Goal: Task Accomplishment & Management: Complete application form

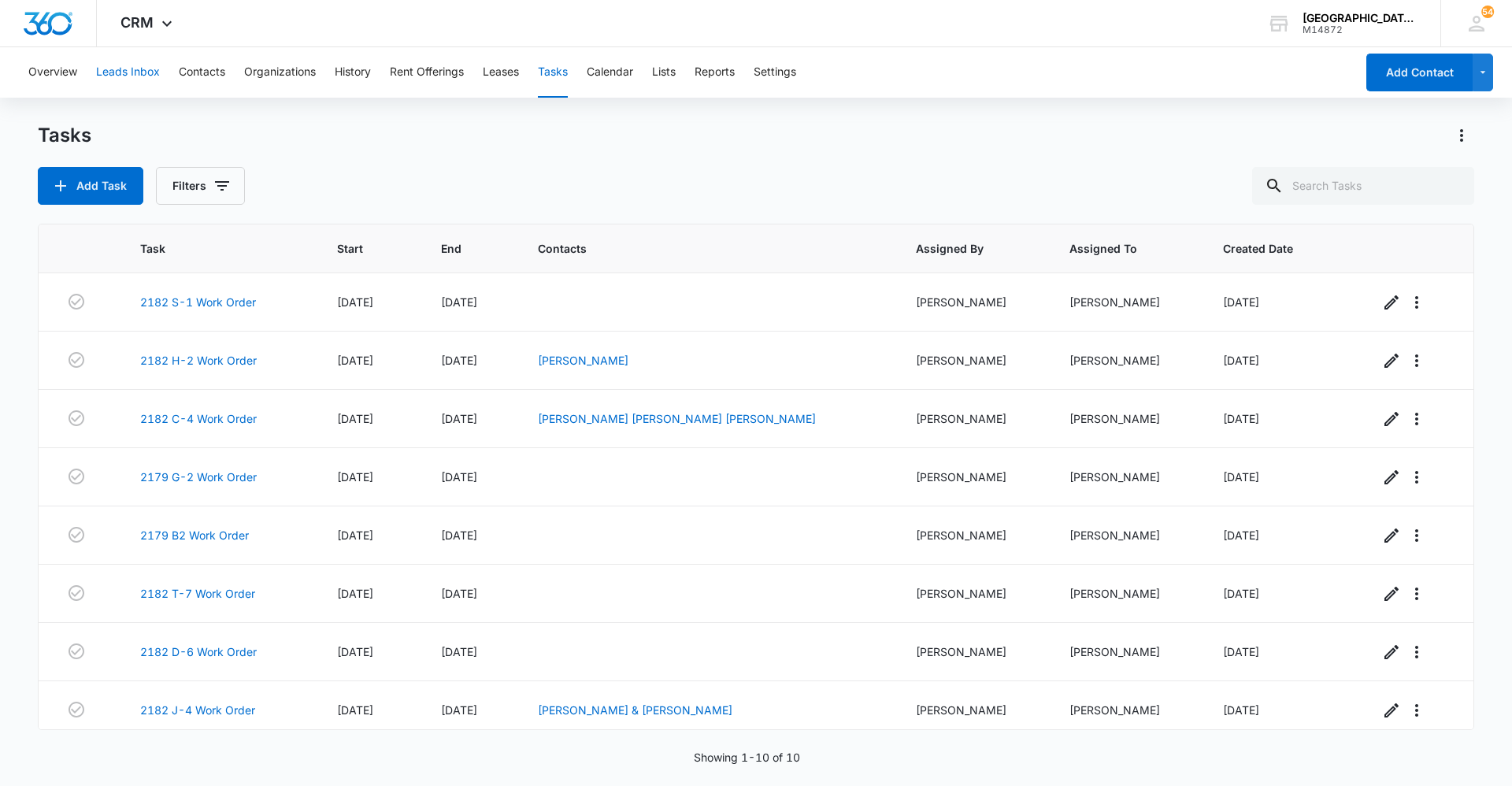
click at [114, 63] on button "Leads Inbox" at bounding box center [128, 72] width 63 height 50
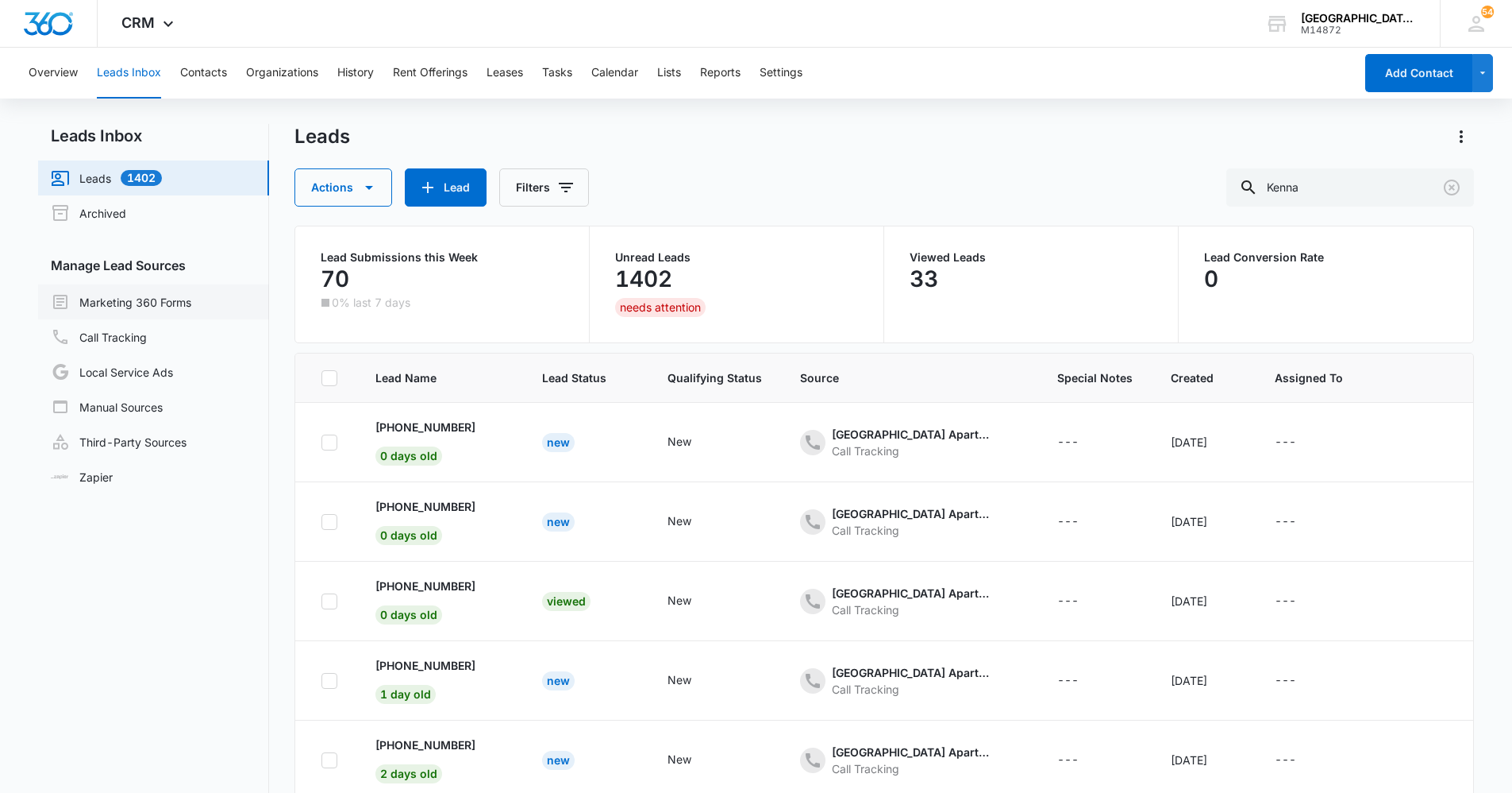
click at [151, 300] on link "Marketing 360 Forms" at bounding box center [120, 301] width 140 height 19
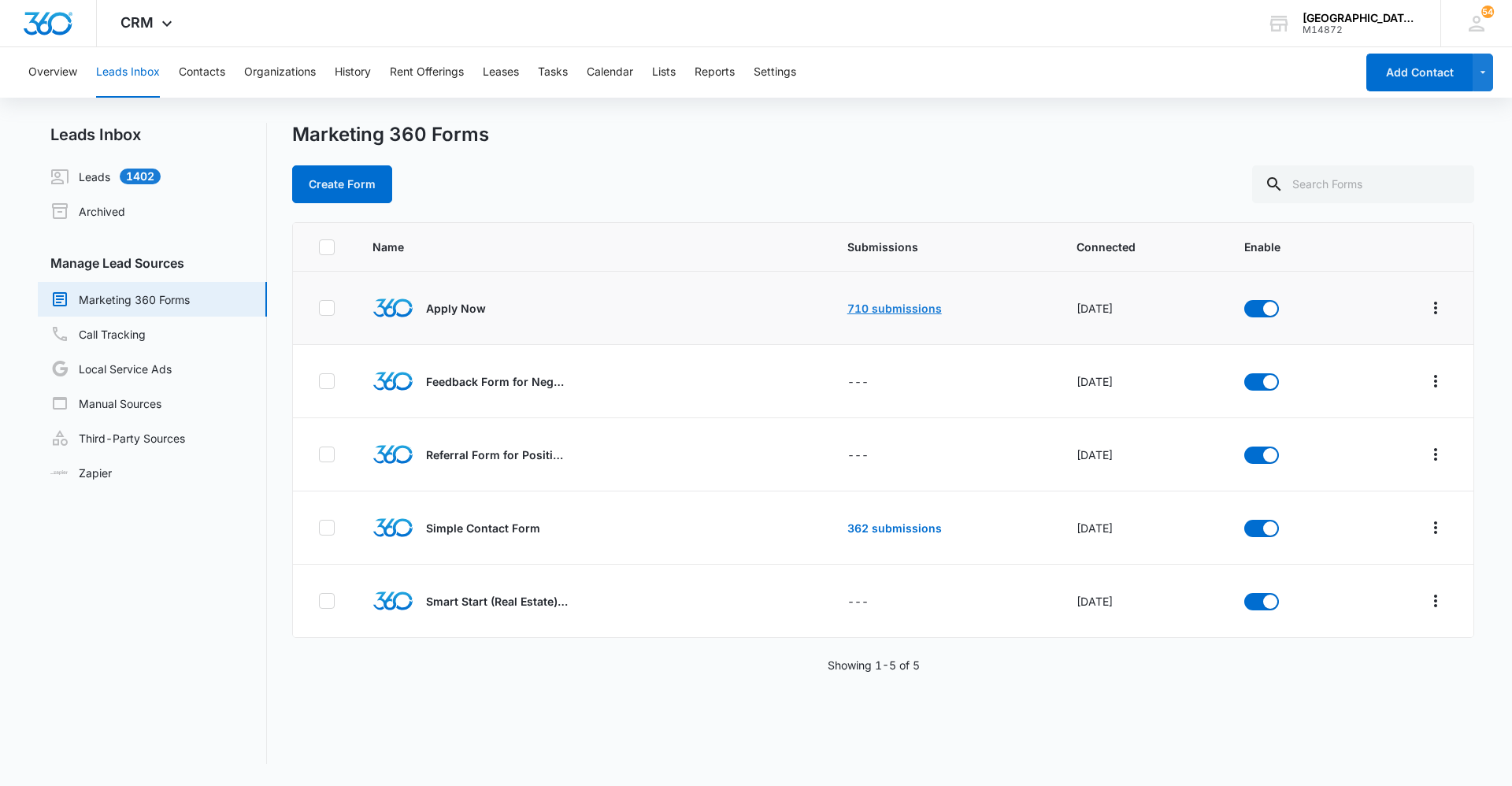
click at [890, 314] on link "710 submissions" at bounding box center [894, 308] width 95 height 13
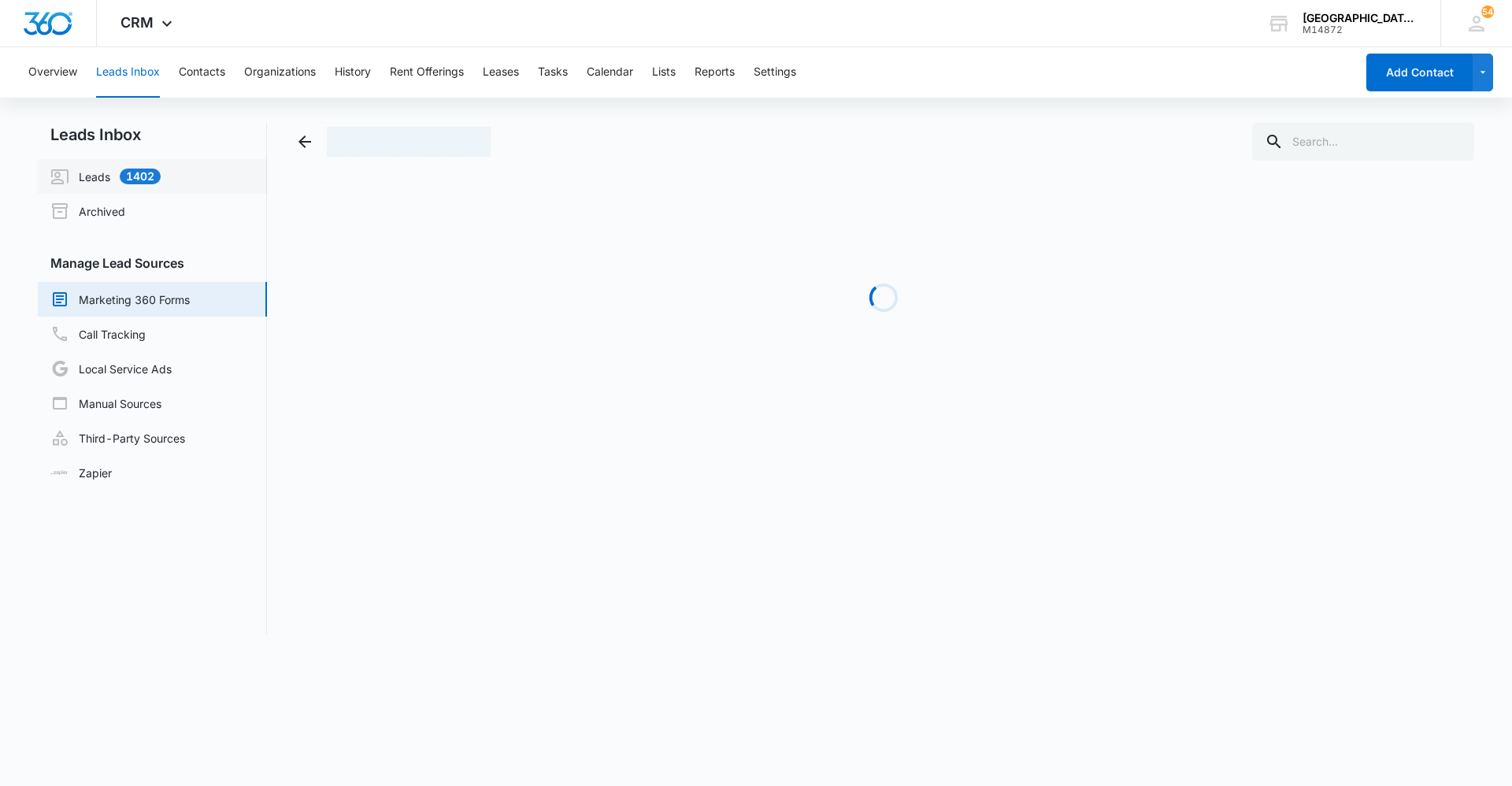
click at [110, 168] on link "Leads 1402" at bounding box center [105, 176] width 110 height 19
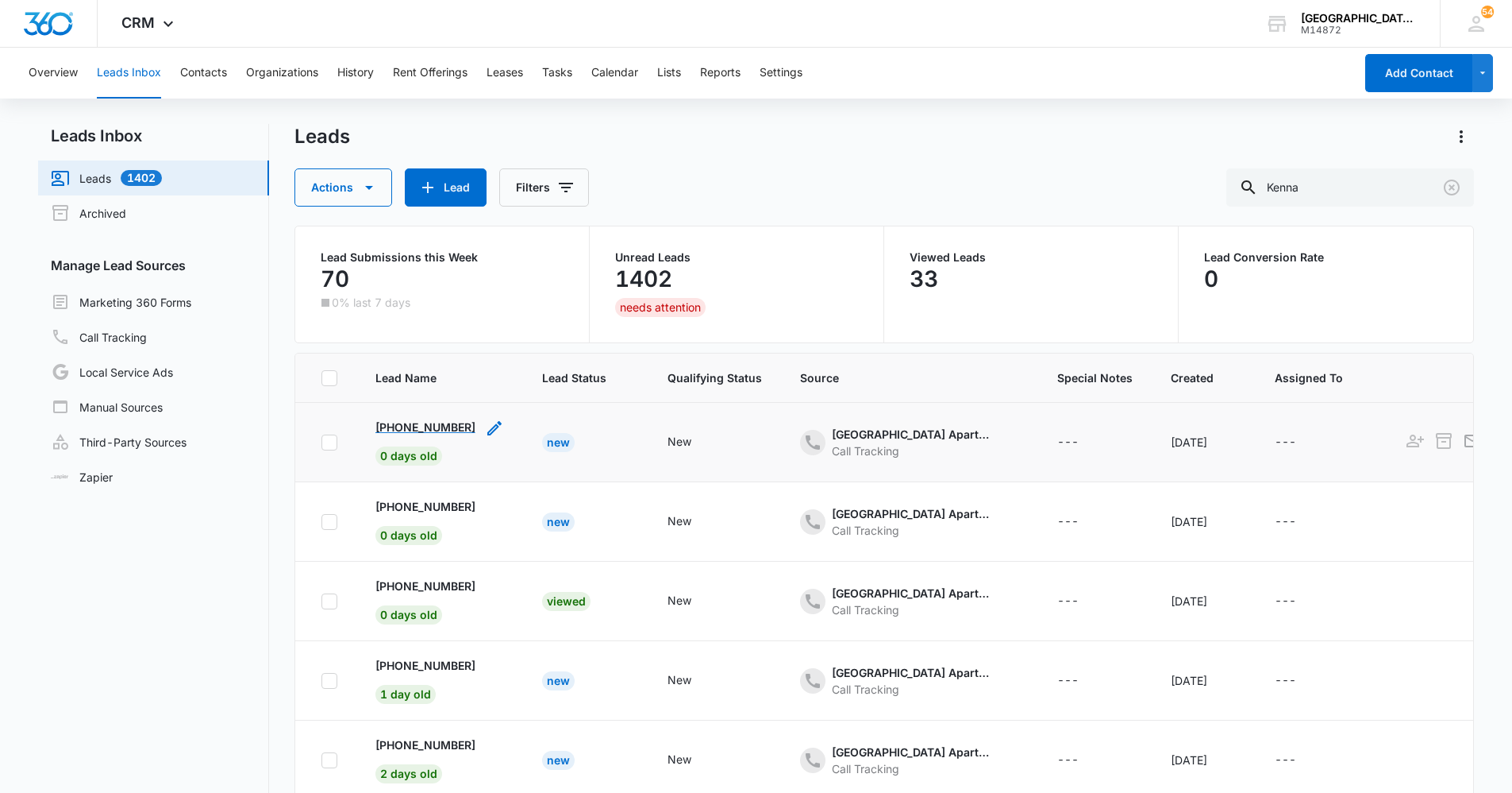
click at [437, 423] on p "[PHONE_NUMBER]" at bounding box center [425, 427] width 100 height 17
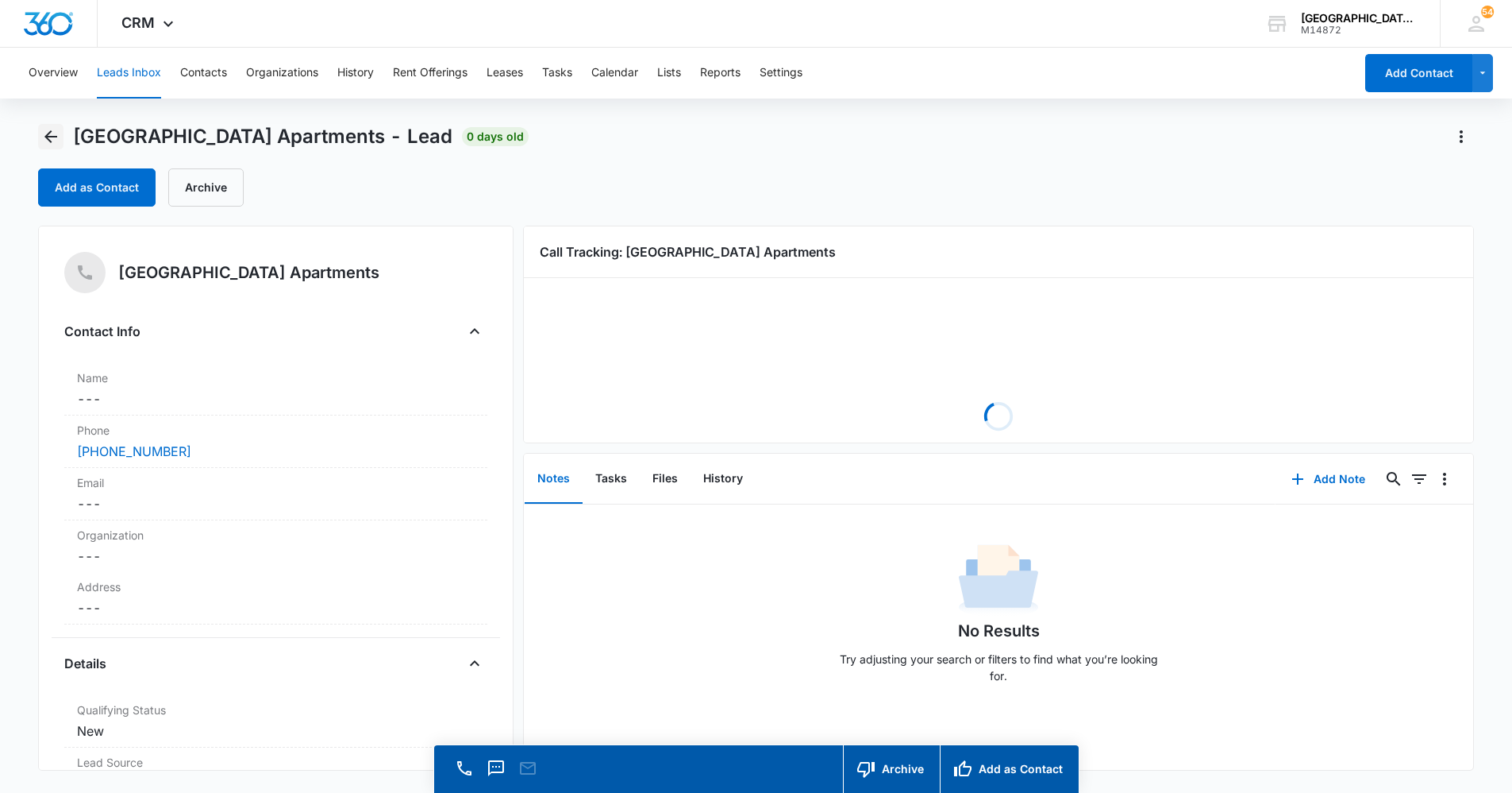
click at [59, 139] on icon "Back" at bounding box center [51, 136] width 19 height 19
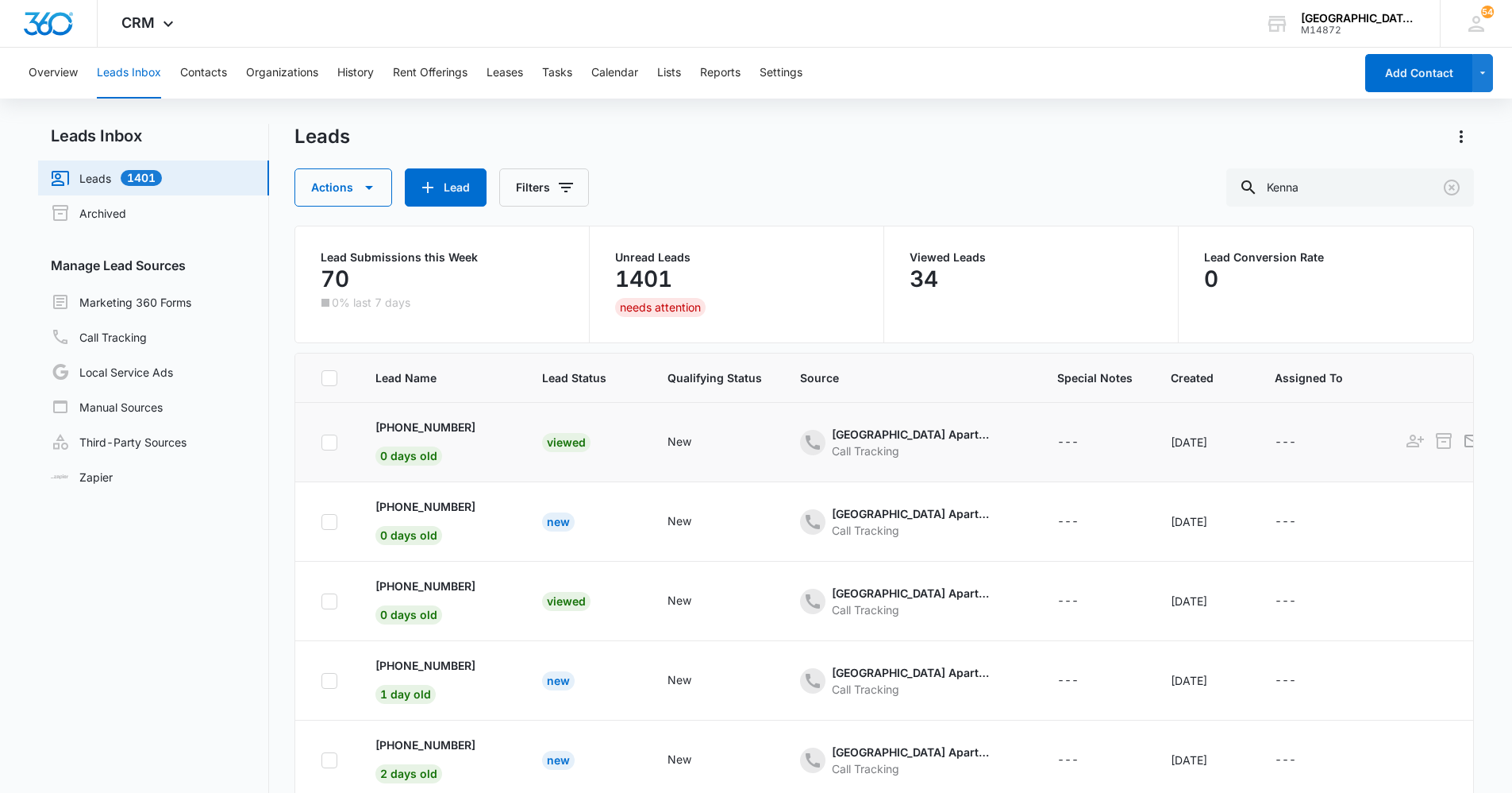
click at [559, 440] on div "Viewed" at bounding box center [566, 442] width 48 height 19
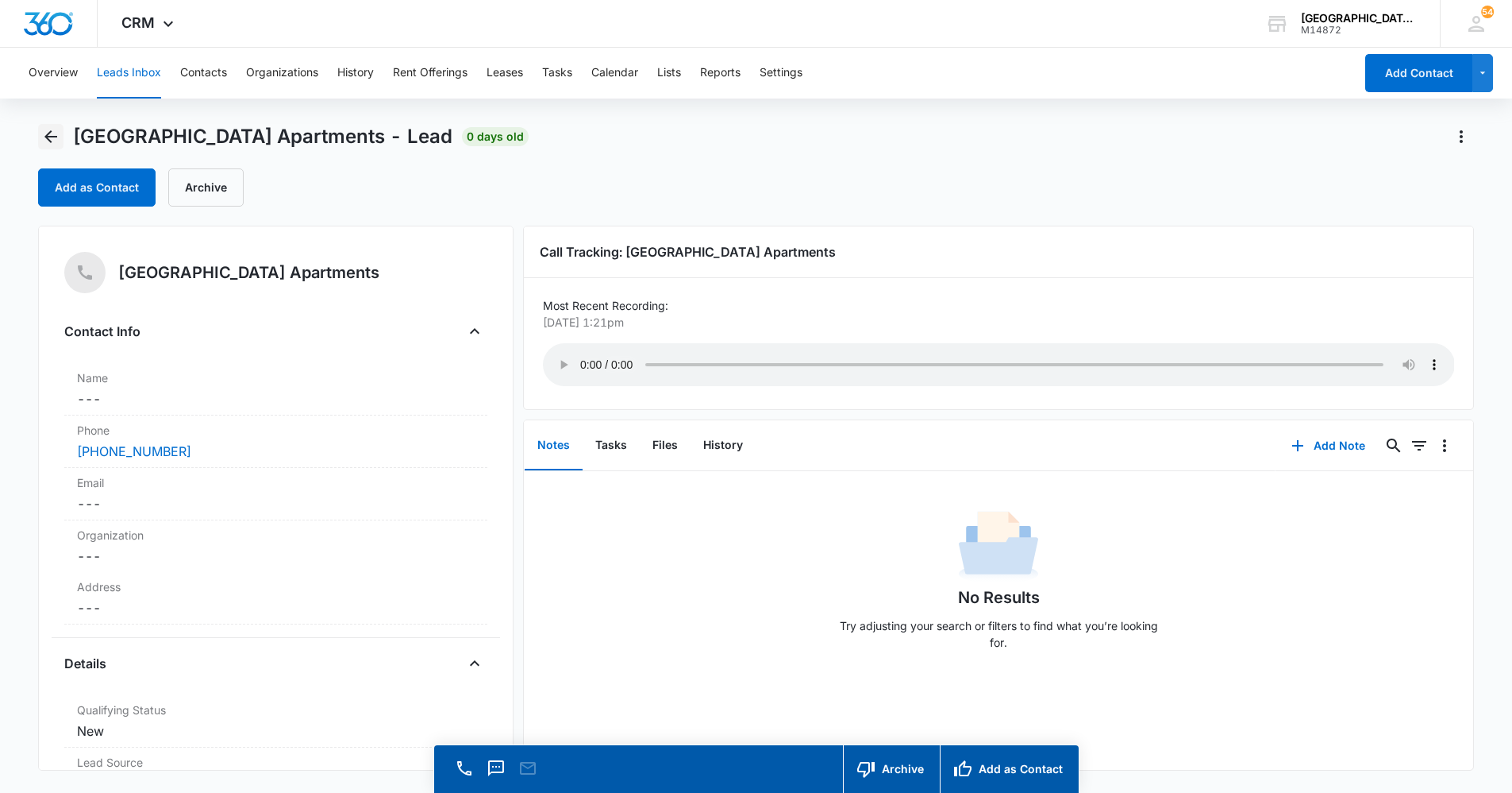
click at [61, 133] on button "Back" at bounding box center [51, 136] width 26 height 26
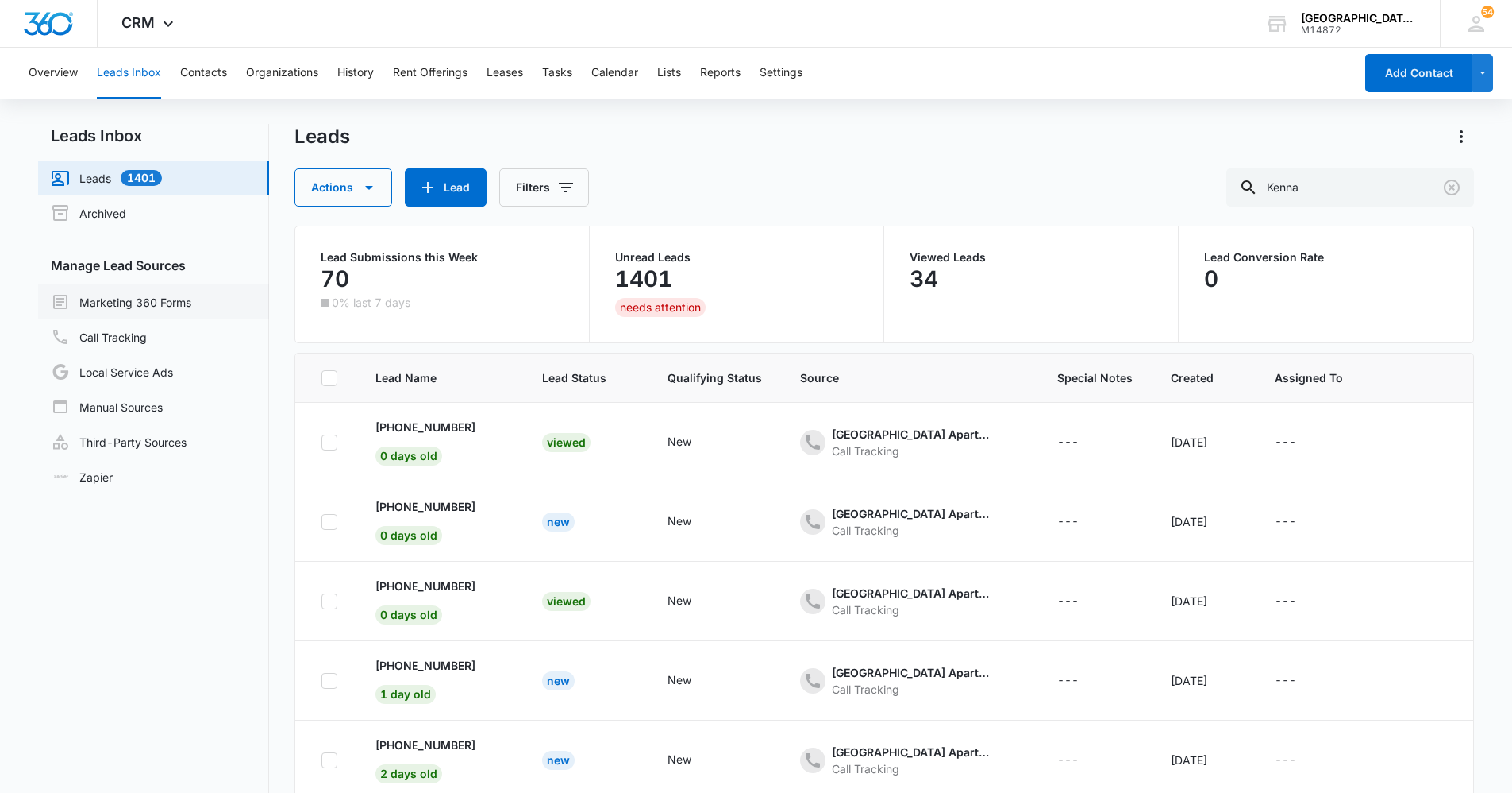
click at [146, 307] on link "Marketing 360 Forms" at bounding box center [120, 301] width 140 height 19
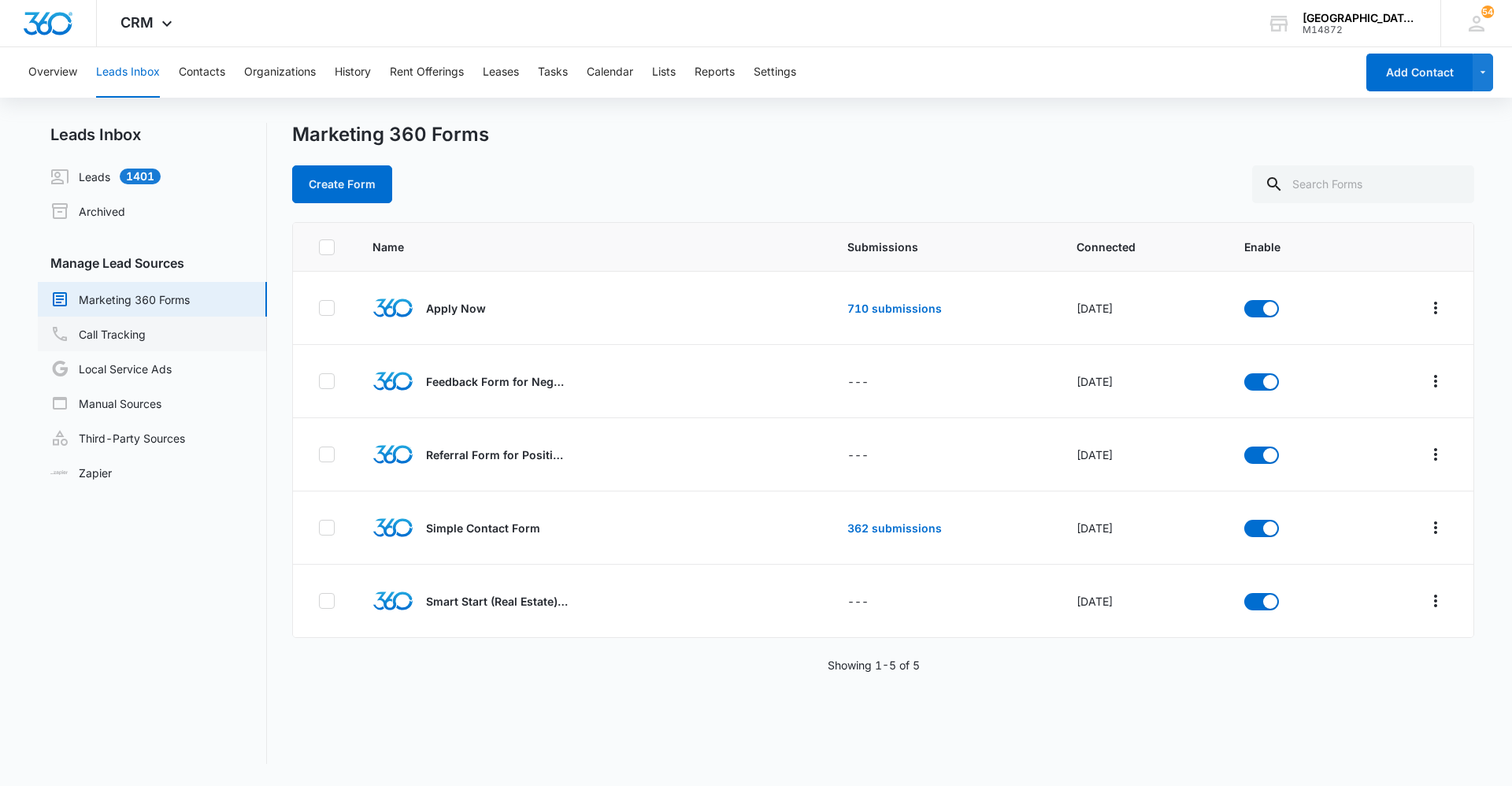
click at [138, 337] on link "Call Tracking" at bounding box center [98, 333] width 96 height 19
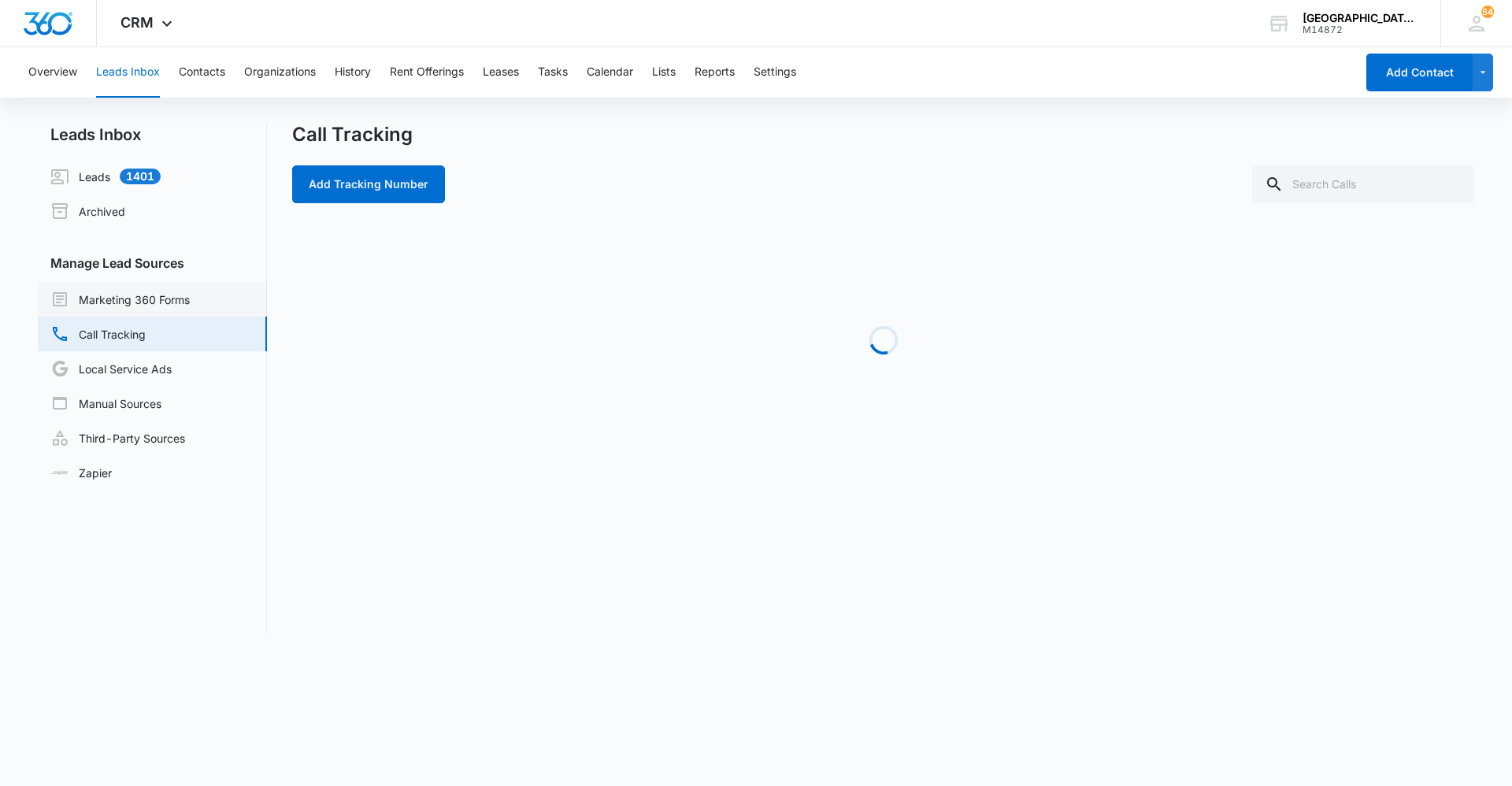
click at [129, 292] on link "Marketing 360 Forms" at bounding box center [119, 299] width 139 height 19
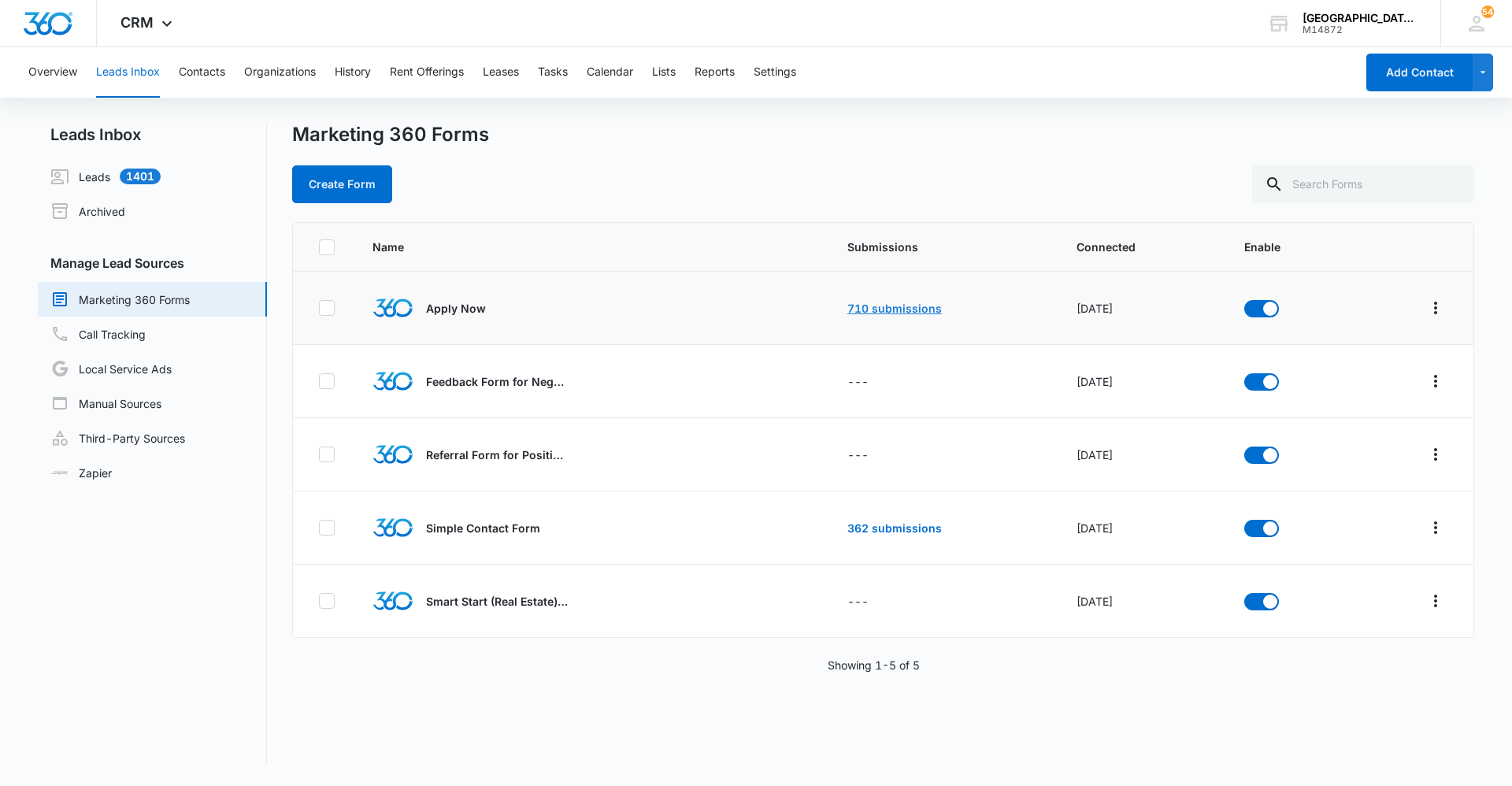
click at [907, 309] on link "710 submissions" at bounding box center [894, 308] width 95 height 13
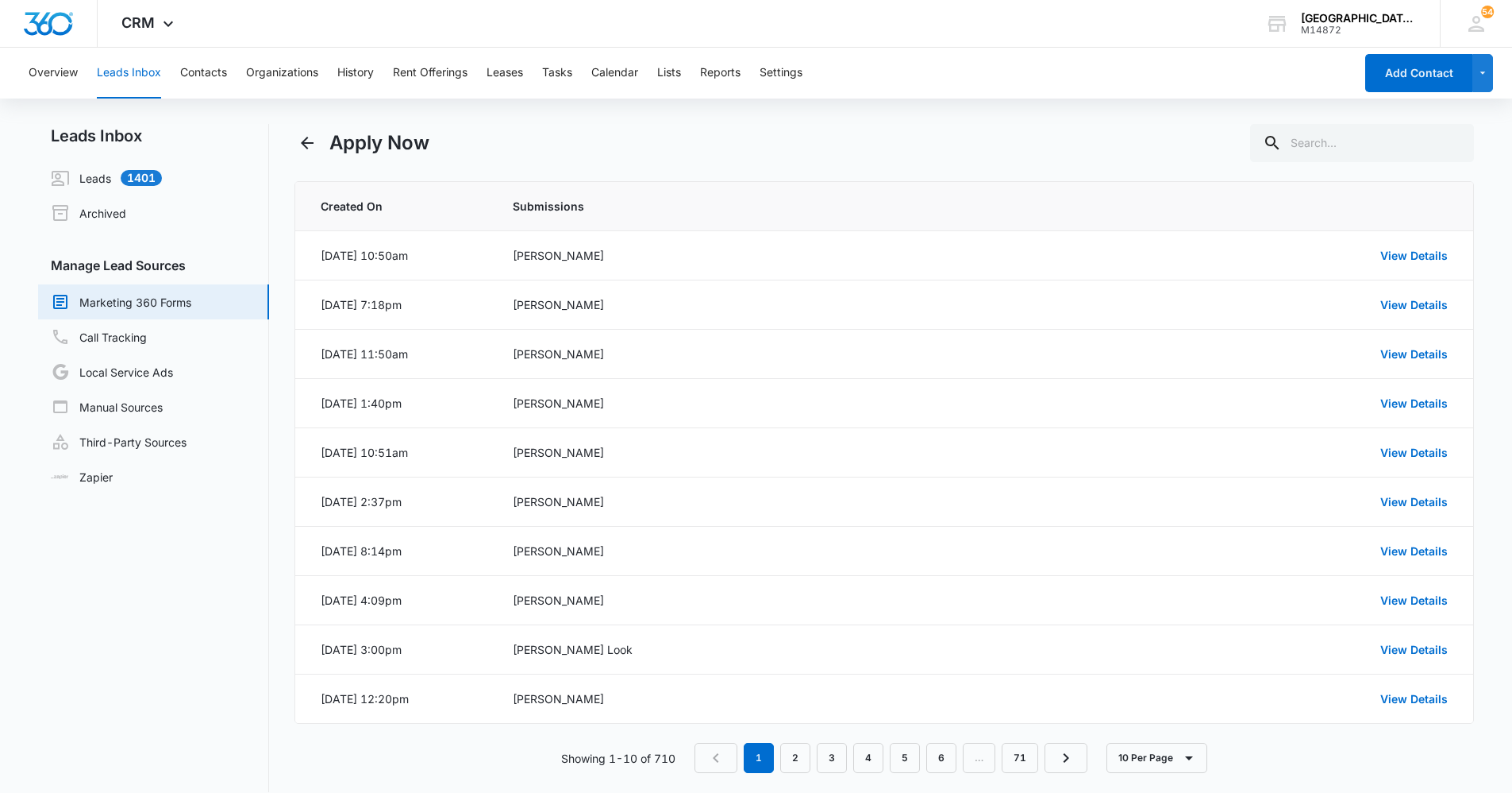
click at [717, 747] on nav "1 2 3 4 5 6 … 71" at bounding box center [890, 757] width 393 height 30
click at [305, 139] on icon "Back" at bounding box center [307, 143] width 12 height 12
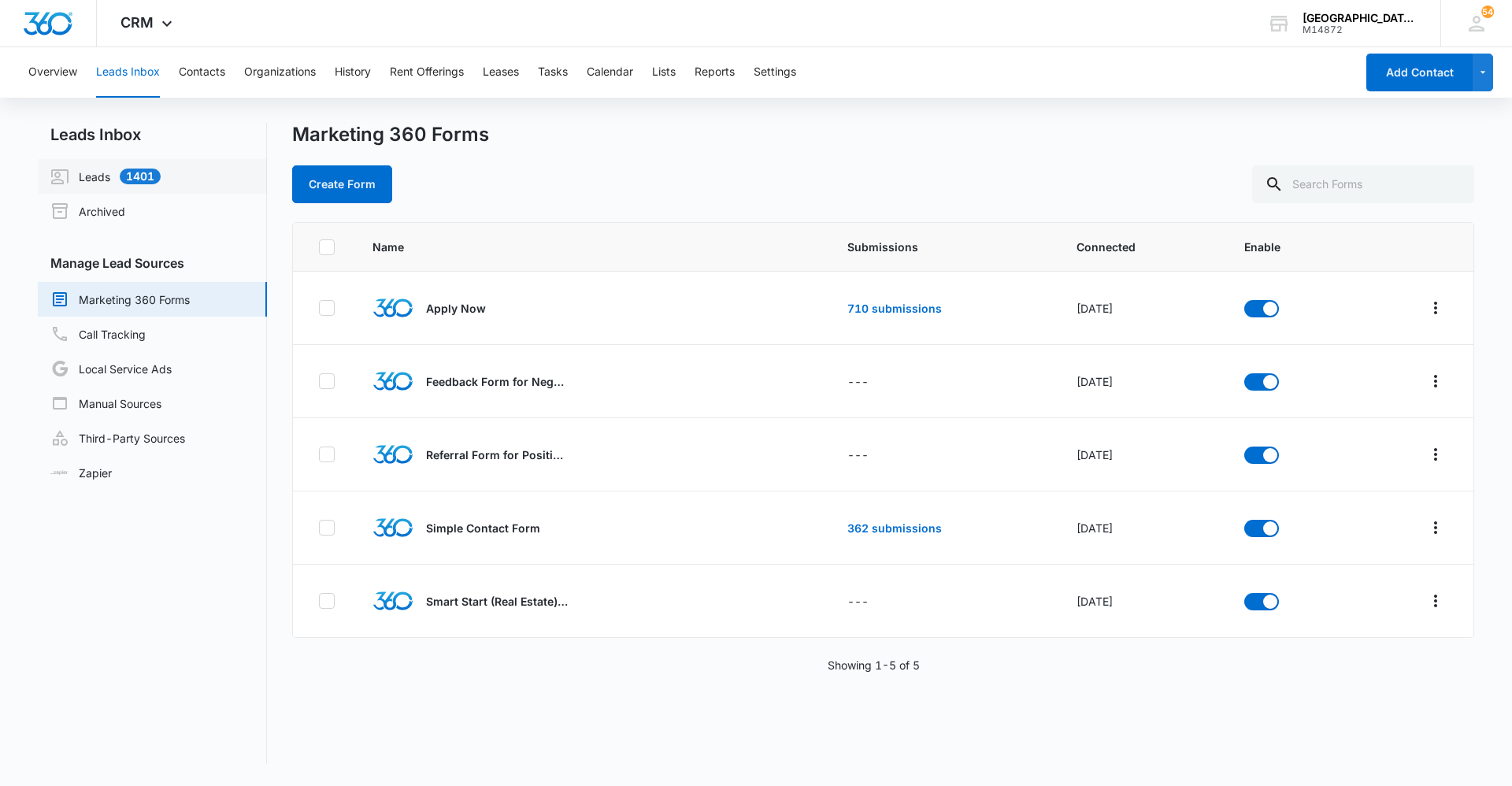
click at [161, 183] on link "Leads 1401" at bounding box center [105, 176] width 110 height 19
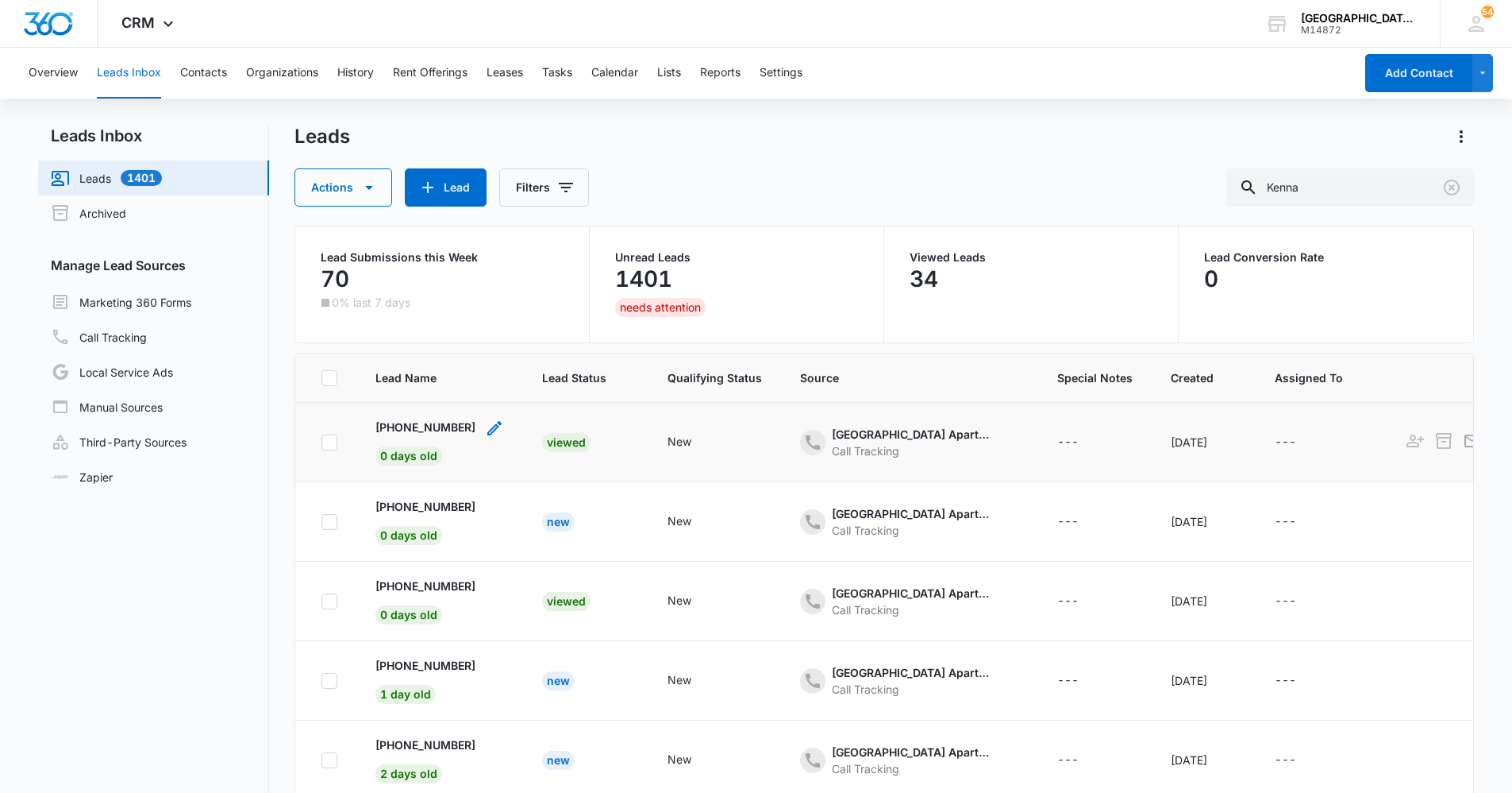
click at [458, 455] on div "[PHONE_NUMBER] 0 days old" at bounding box center [425, 442] width 100 height 47
click at [437, 381] on div "Cancel Save" at bounding box center [431, 376] width 241 height 30
click at [449, 378] on button "Cancel" at bounding box center [463, 376] width 56 height 30
click at [431, 429] on p "[PHONE_NUMBER]" at bounding box center [425, 427] width 100 height 17
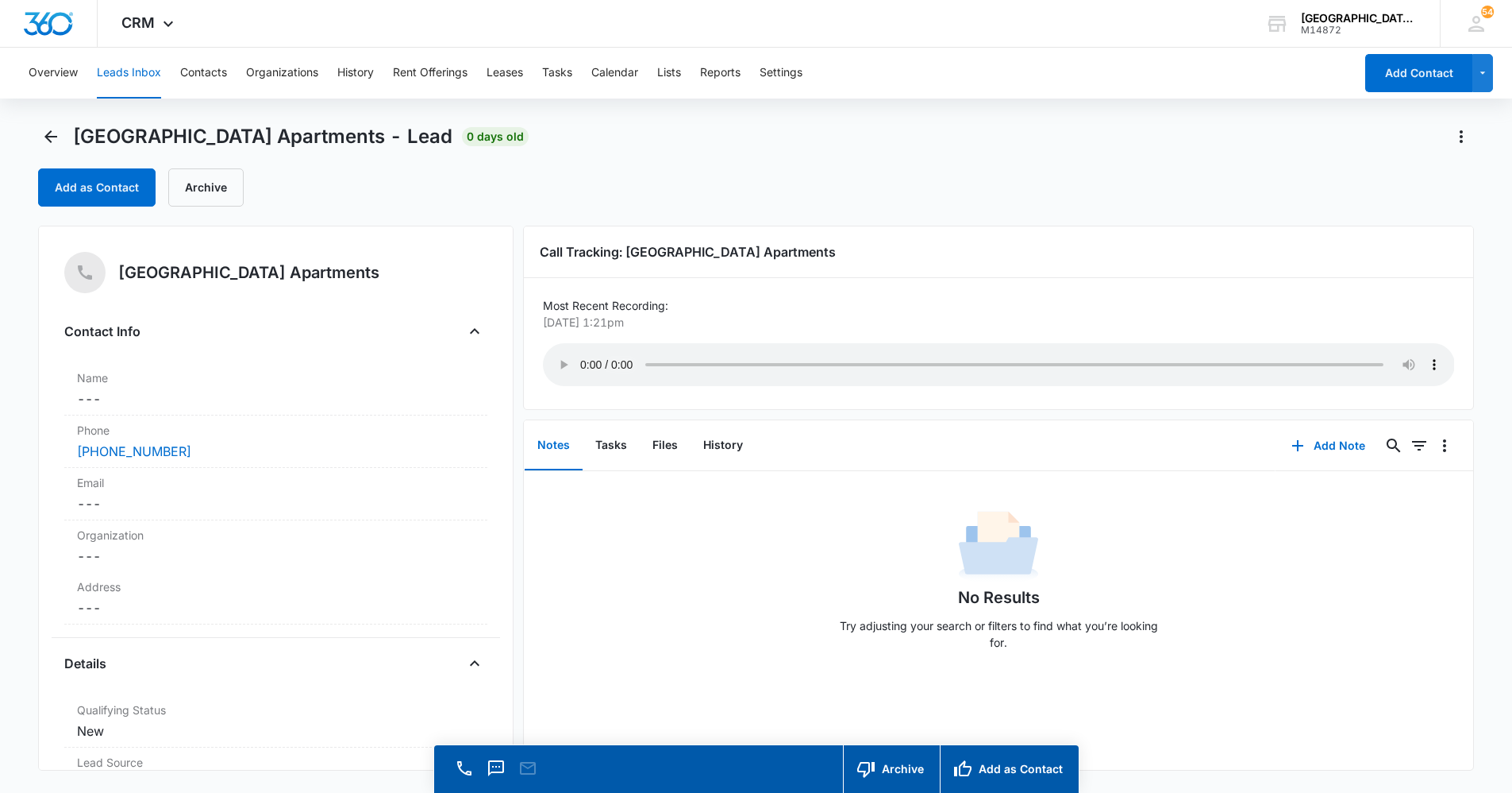
click at [1055, 447] on div "Notes Tasks Files History" at bounding box center [900, 445] width 753 height 51
click at [43, 137] on icon "Back" at bounding box center [51, 136] width 19 height 19
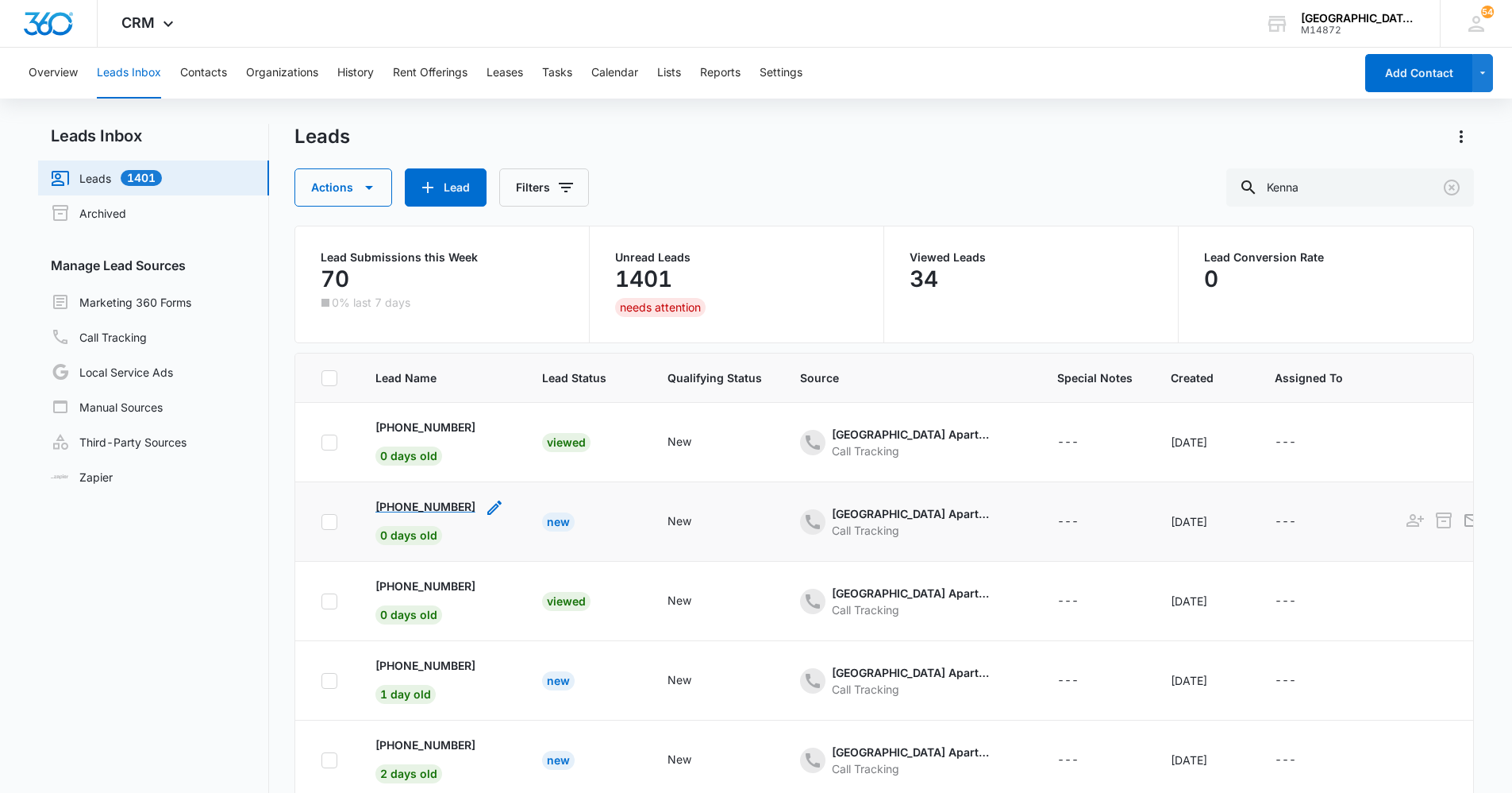
click at [441, 504] on p "[PHONE_NUMBER]" at bounding box center [425, 507] width 100 height 17
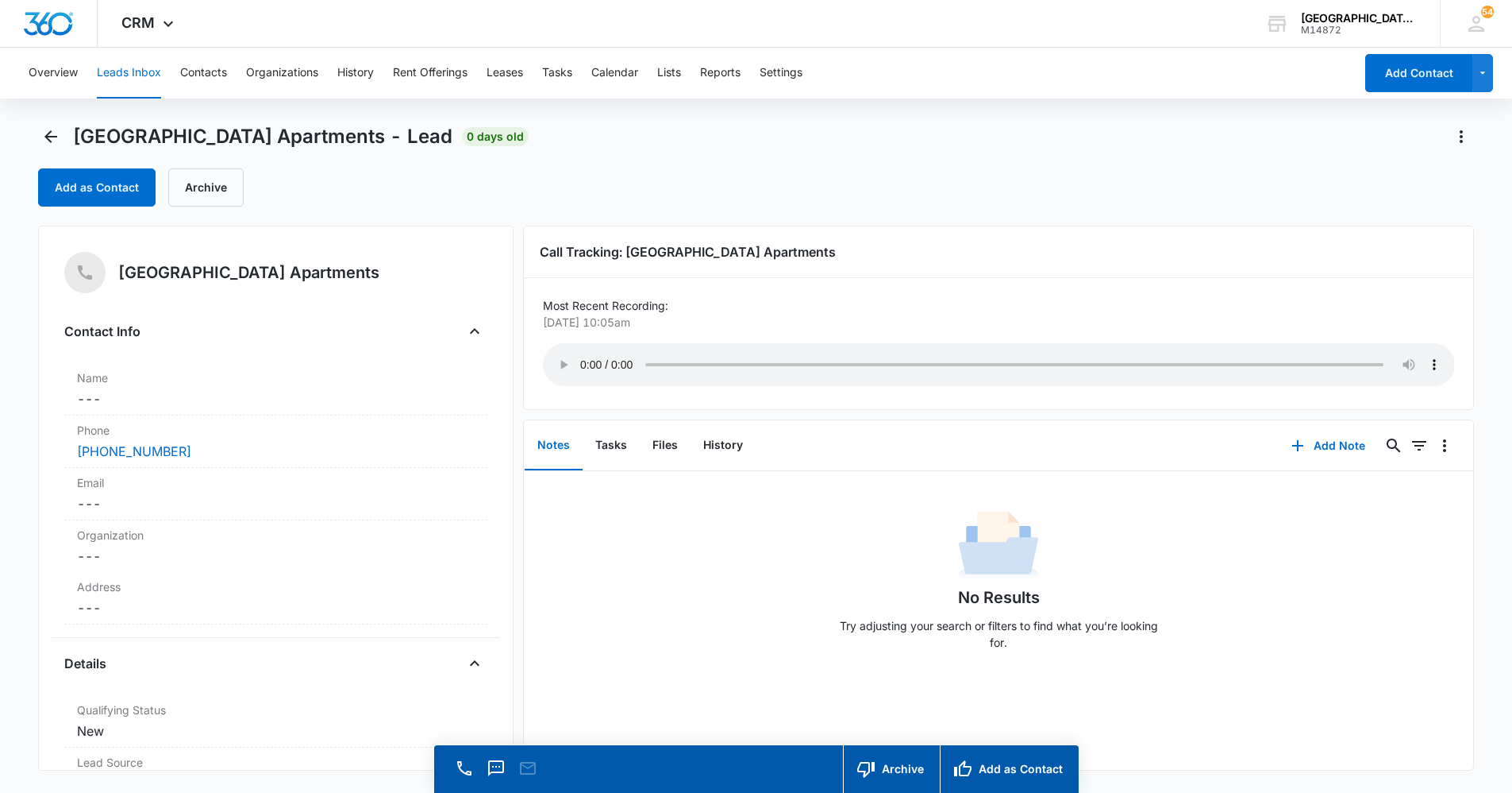
click at [47, 120] on div "Overview Leads Inbox Contacts Organizations History Rent Offerings Leases Tasks…" at bounding box center [756, 443] width 1512 height 791
click at [46, 144] on icon "Back" at bounding box center [51, 136] width 19 height 19
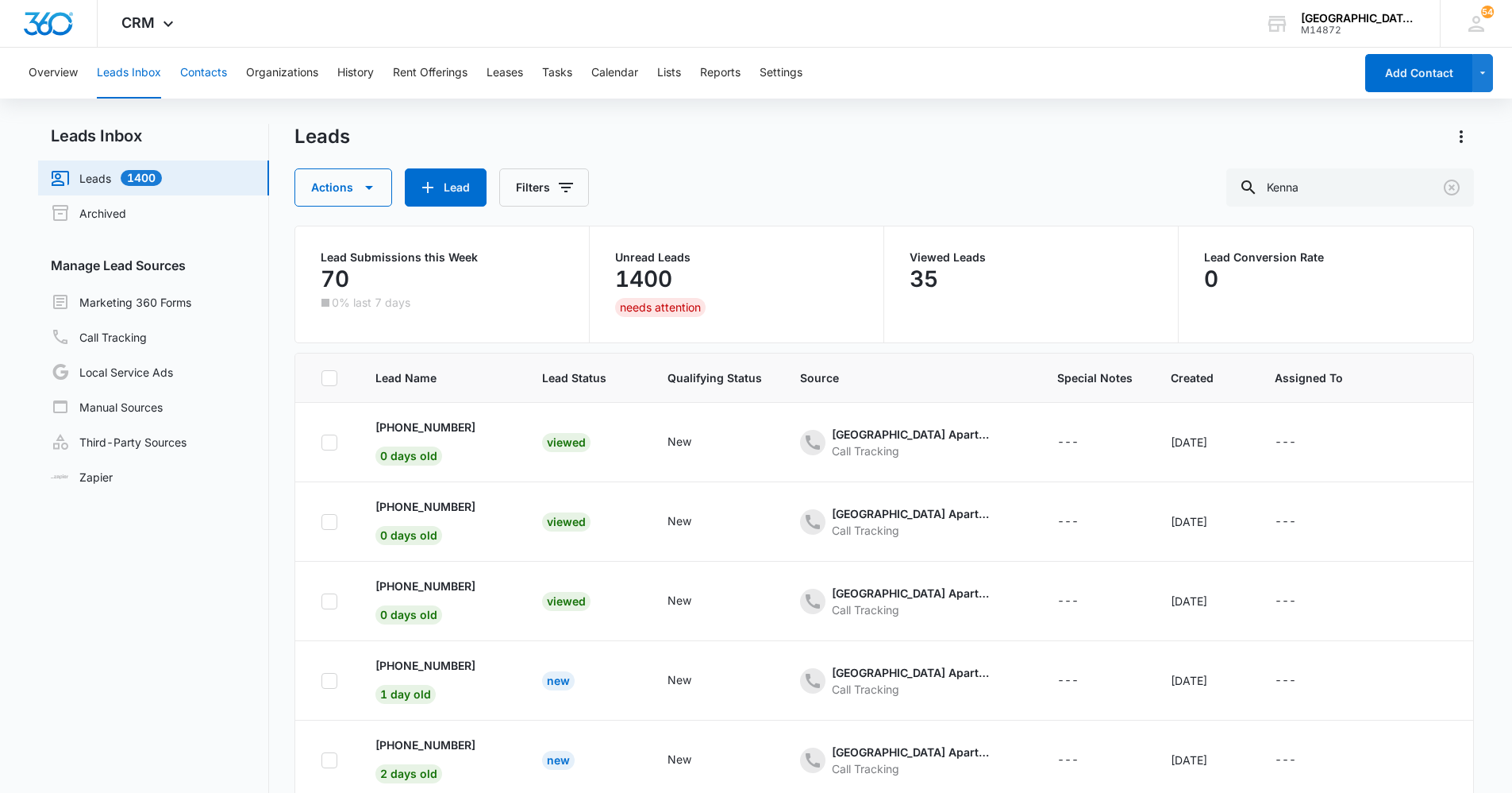
click at [200, 70] on button "Contacts" at bounding box center [203, 72] width 46 height 51
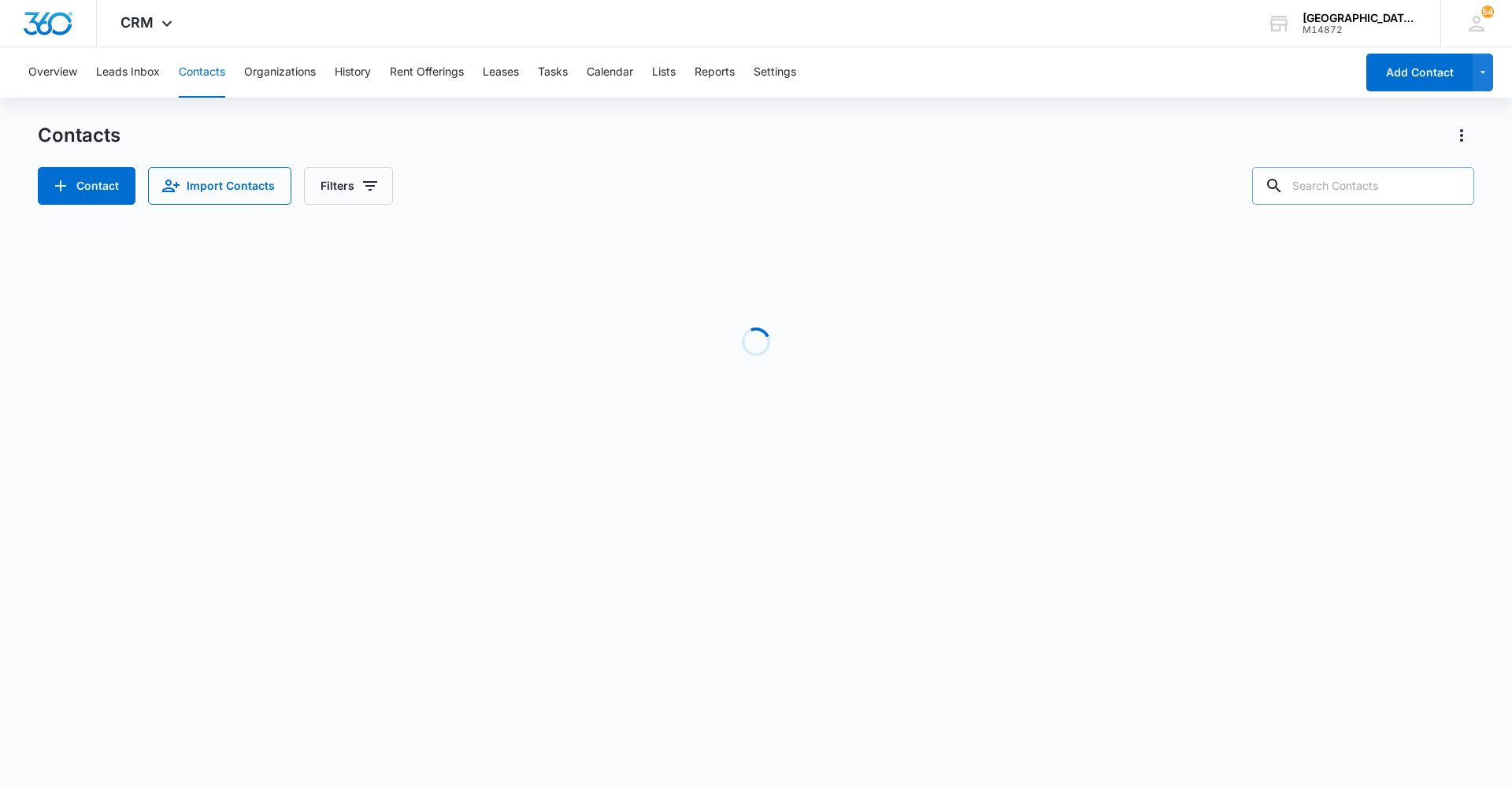
click at [1356, 171] on input "text" at bounding box center [1364, 186] width 222 height 38
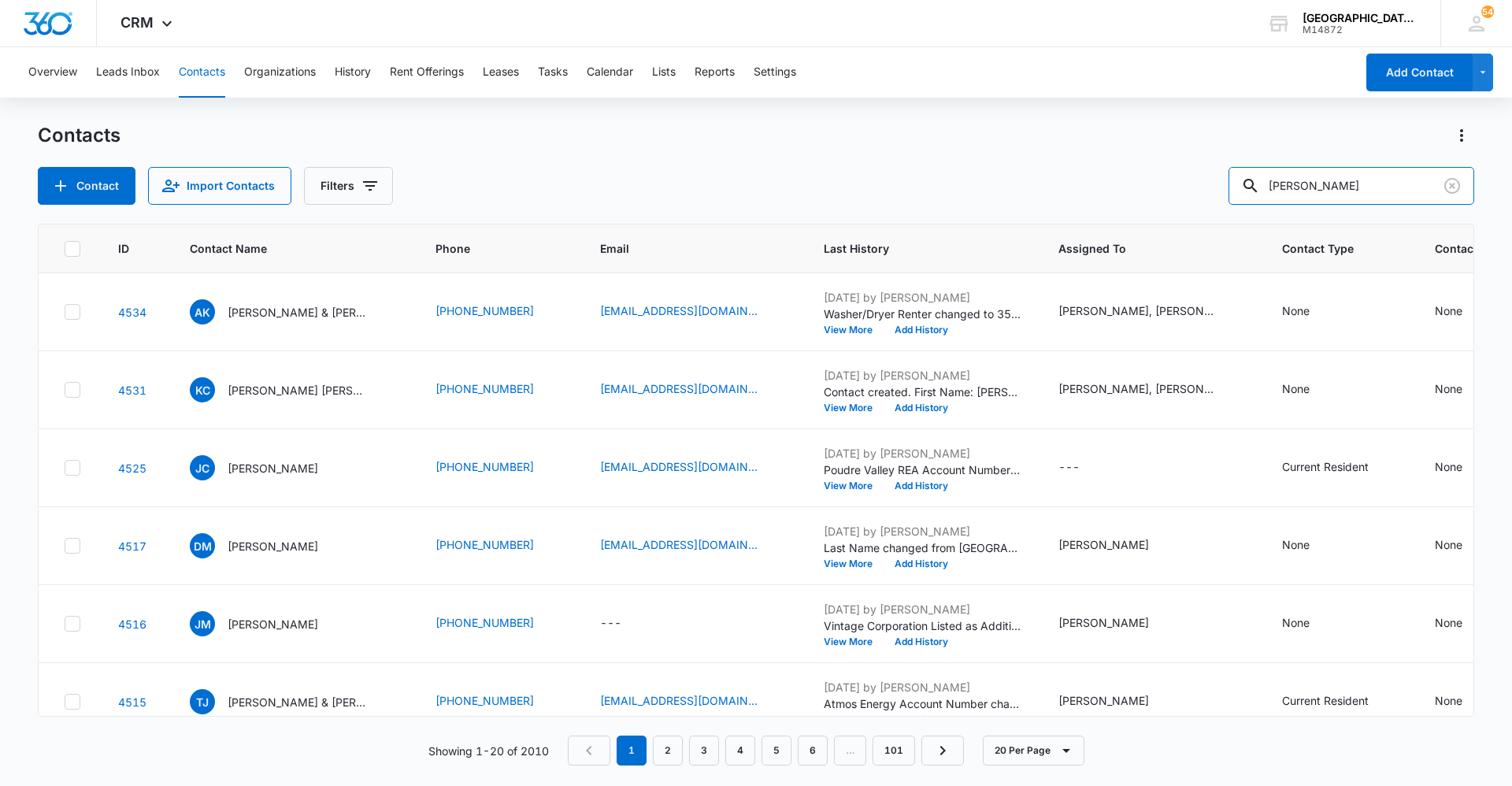
type input "[PERSON_NAME]"
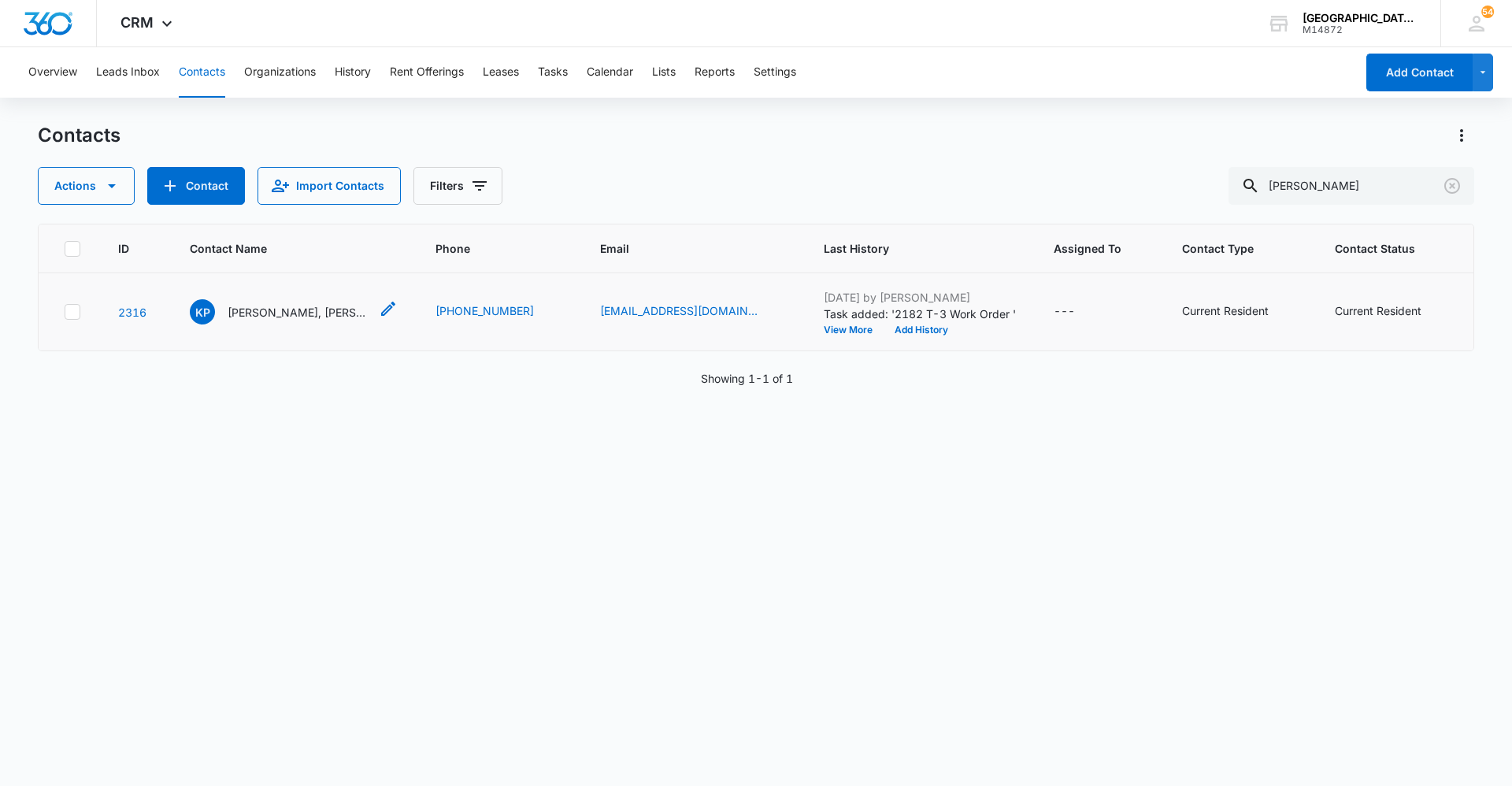
click at [264, 311] on p "[PERSON_NAME], [PERSON_NAME]" at bounding box center [298, 312] width 142 height 16
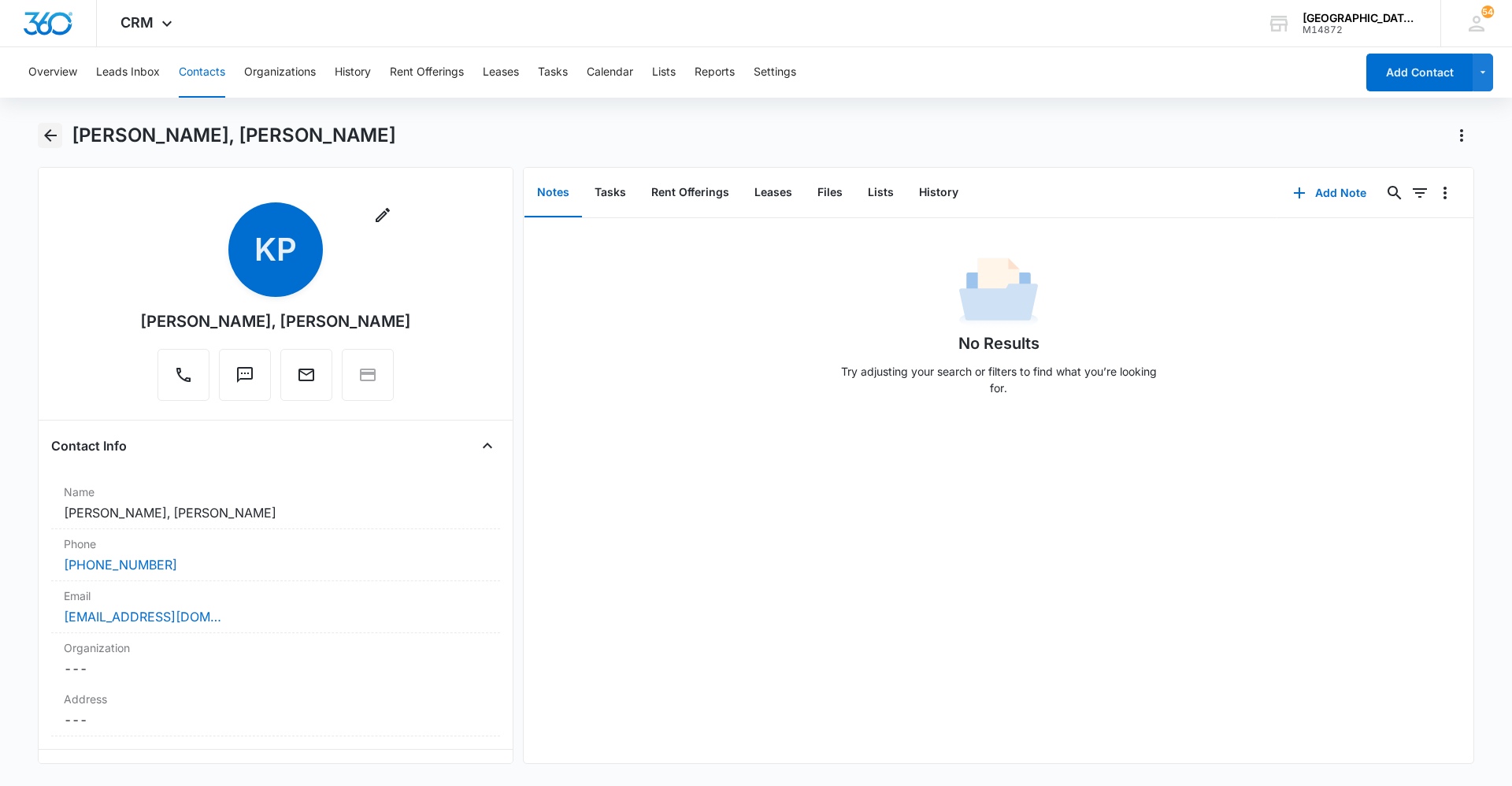
click at [56, 134] on icon "Back" at bounding box center [50, 135] width 19 height 19
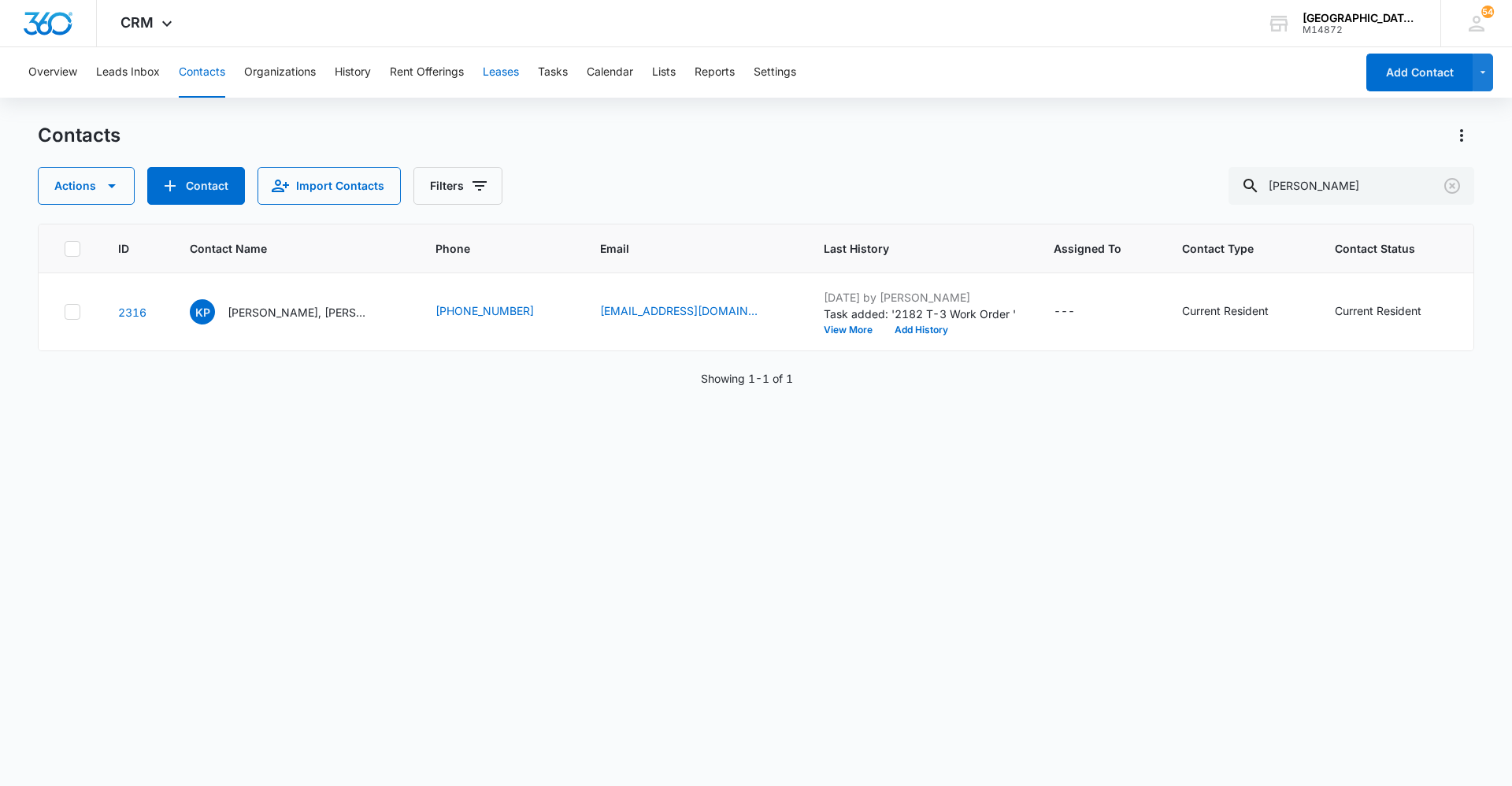
click at [506, 79] on button "Leases" at bounding box center [501, 72] width 36 height 50
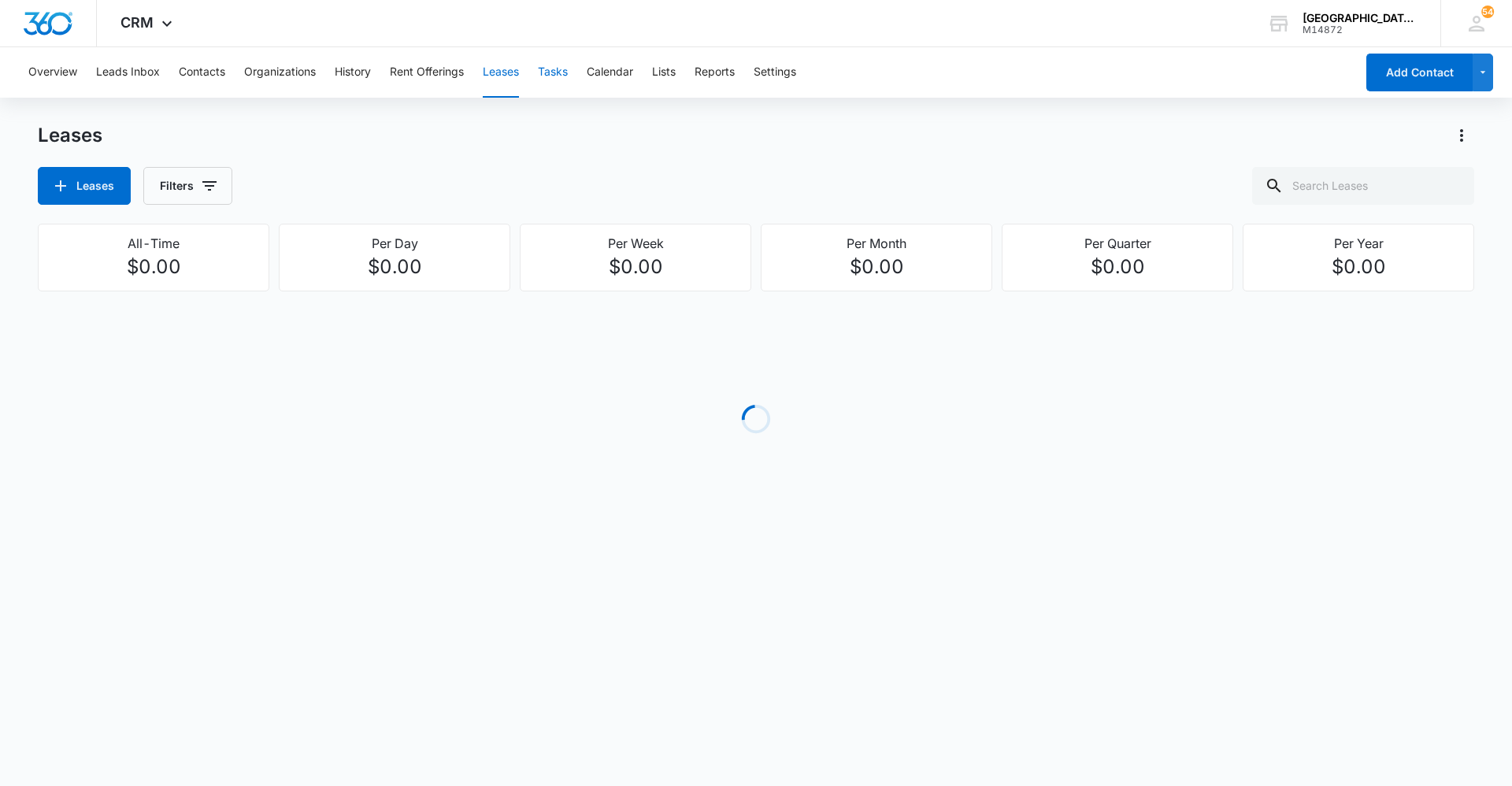
click at [544, 72] on button "Tasks" at bounding box center [553, 72] width 30 height 50
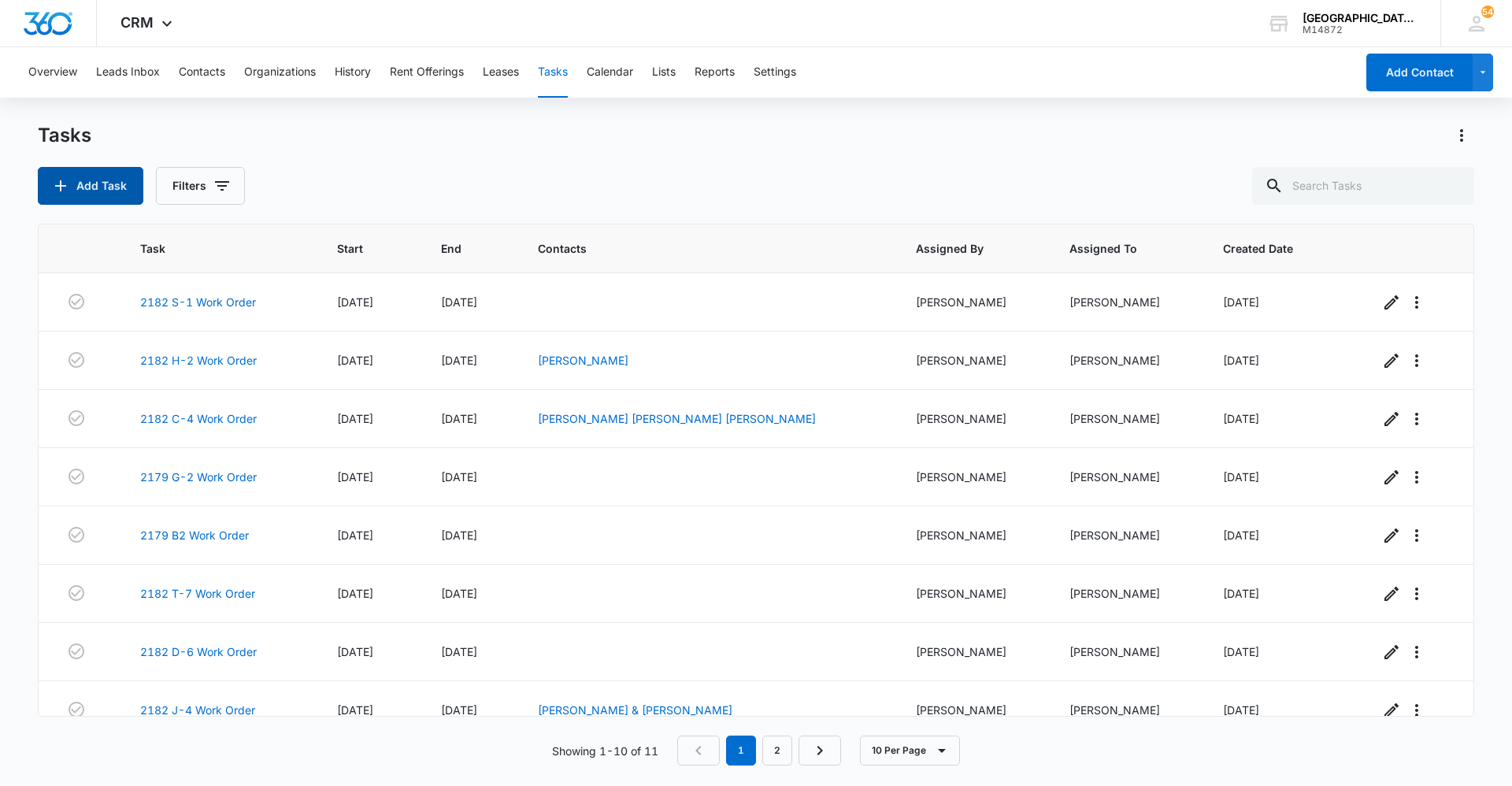
click at [98, 187] on button "Add Task" at bounding box center [91, 186] width 105 height 38
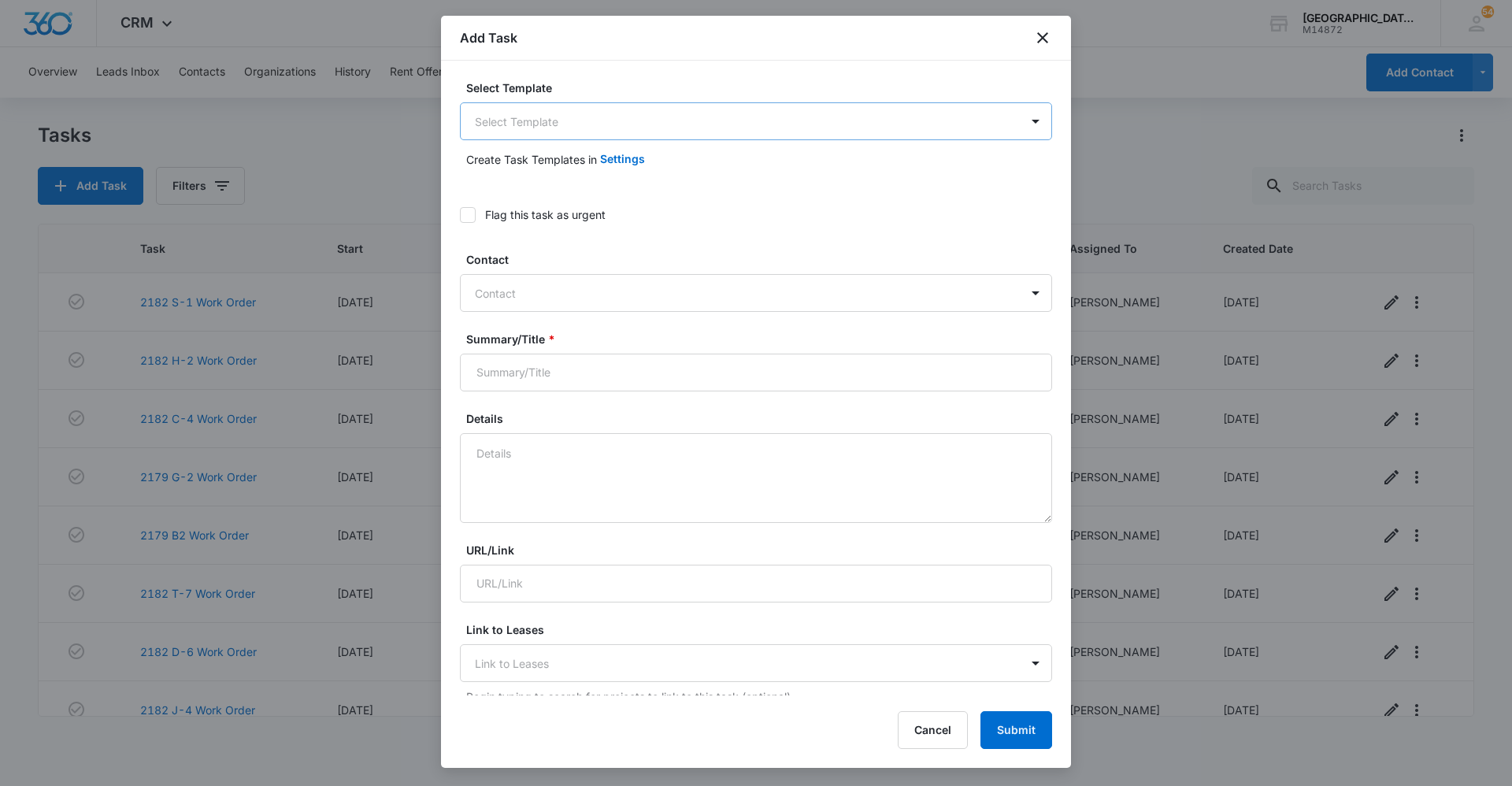
click at [786, 120] on body "CRM Apps Reputation Websites Forms CRM Email Social Content Ads Intelligence Fi…" at bounding box center [756, 393] width 1512 height 786
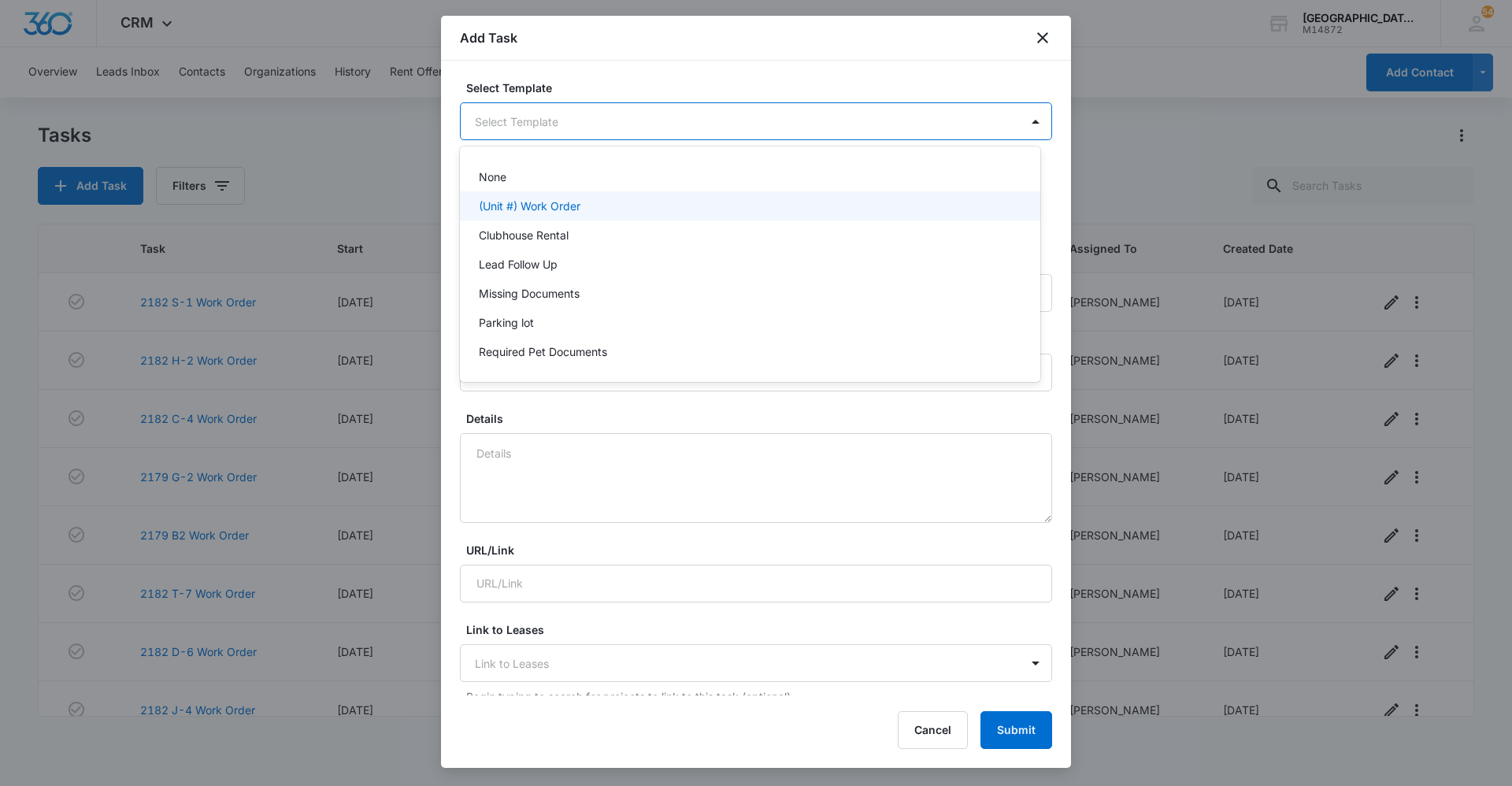
click at [636, 199] on div "(Unit #) Work Order" at bounding box center [749, 206] width 539 height 16
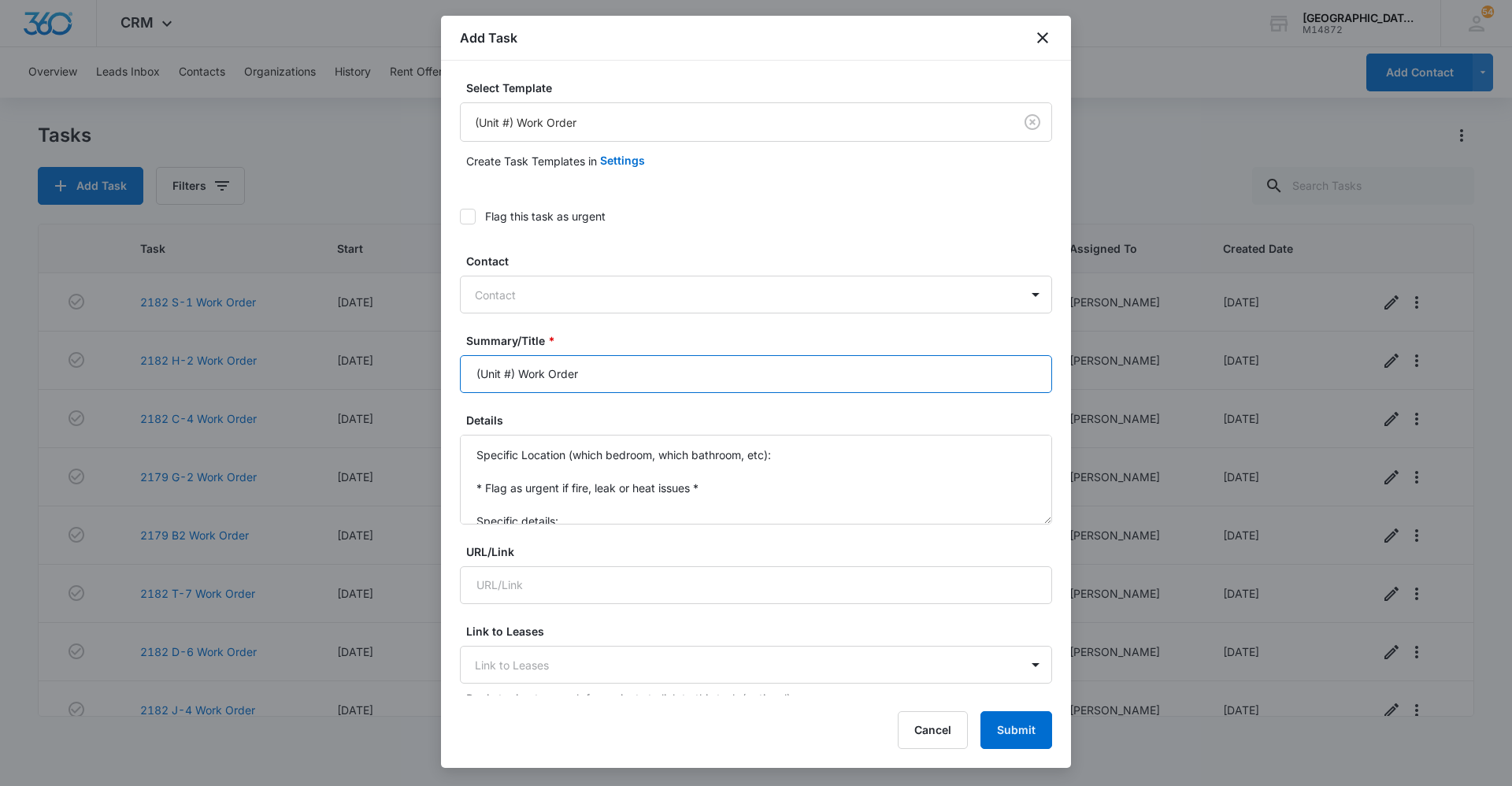
drag, startPoint x: 516, startPoint y: 370, endPoint x: 438, endPoint y: 373, distance: 78.1
click at [438, 373] on body "CRM Apps Reputation Websites Forms CRM Email Social Content Ads Intelligence Fi…" at bounding box center [756, 393] width 1512 height 786
type input "2182 H-3 Work Order"
click at [619, 328] on form "Select Template (Unit #) Work Order Create Task Templates in Settings Flag this…" at bounding box center [756, 798] width 592 height 1435
click at [729, 235] on form "Select Template (Unit #) Work Order Create Task Templates in Settings Flag this…" at bounding box center [756, 798] width 592 height 1435
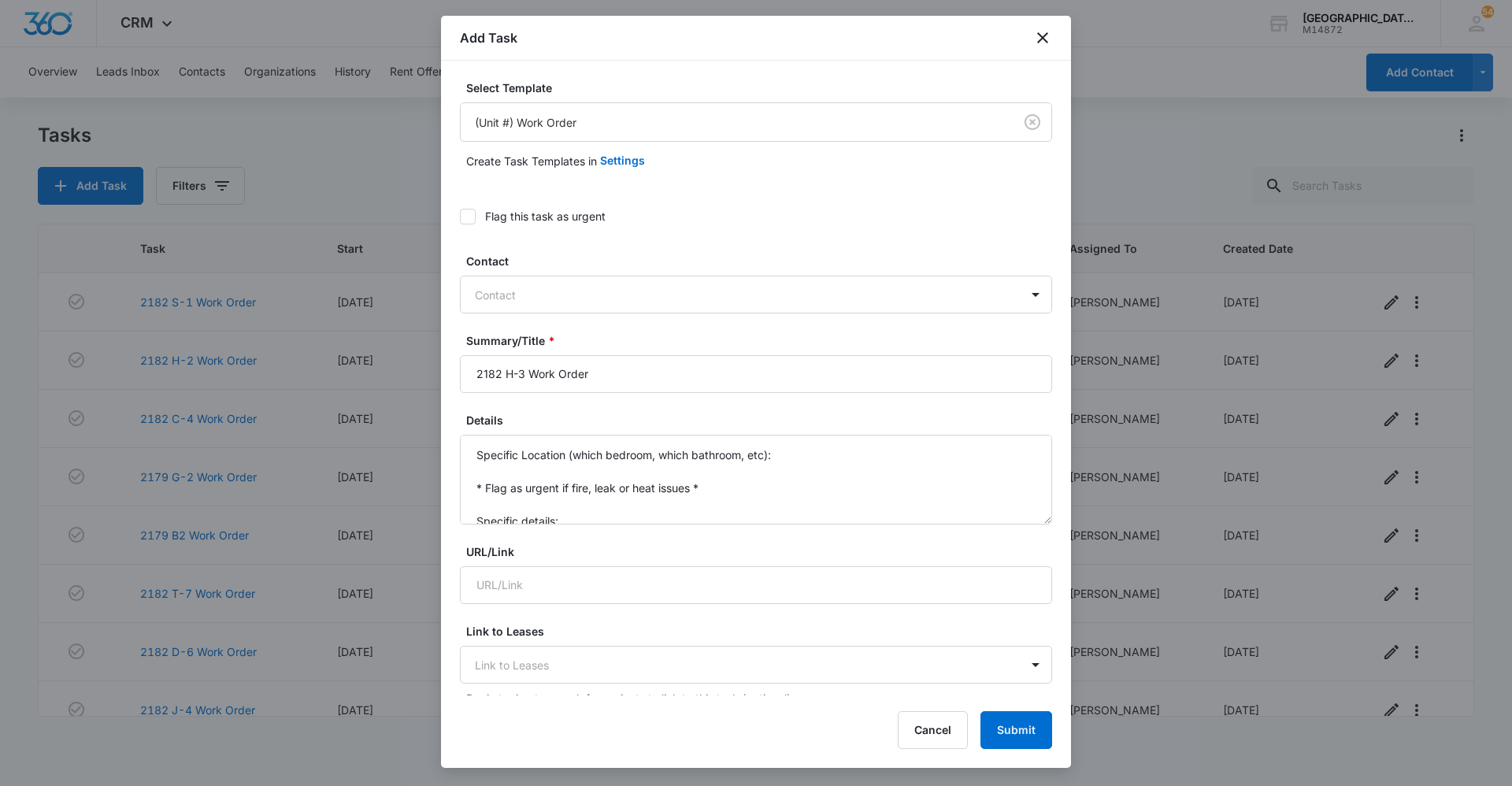
click at [723, 232] on div "Flag this task as urgent" at bounding box center [756, 216] width 592 height 35
drag, startPoint x: 479, startPoint y: 447, endPoint x: 656, endPoint y: 533, distance: 196.8
click at [656, 533] on form "Select Template (Unit #) Work Order Create Task Templates in Settings Flag this…" at bounding box center [756, 798] width 592 height 1435
type textarea "S"
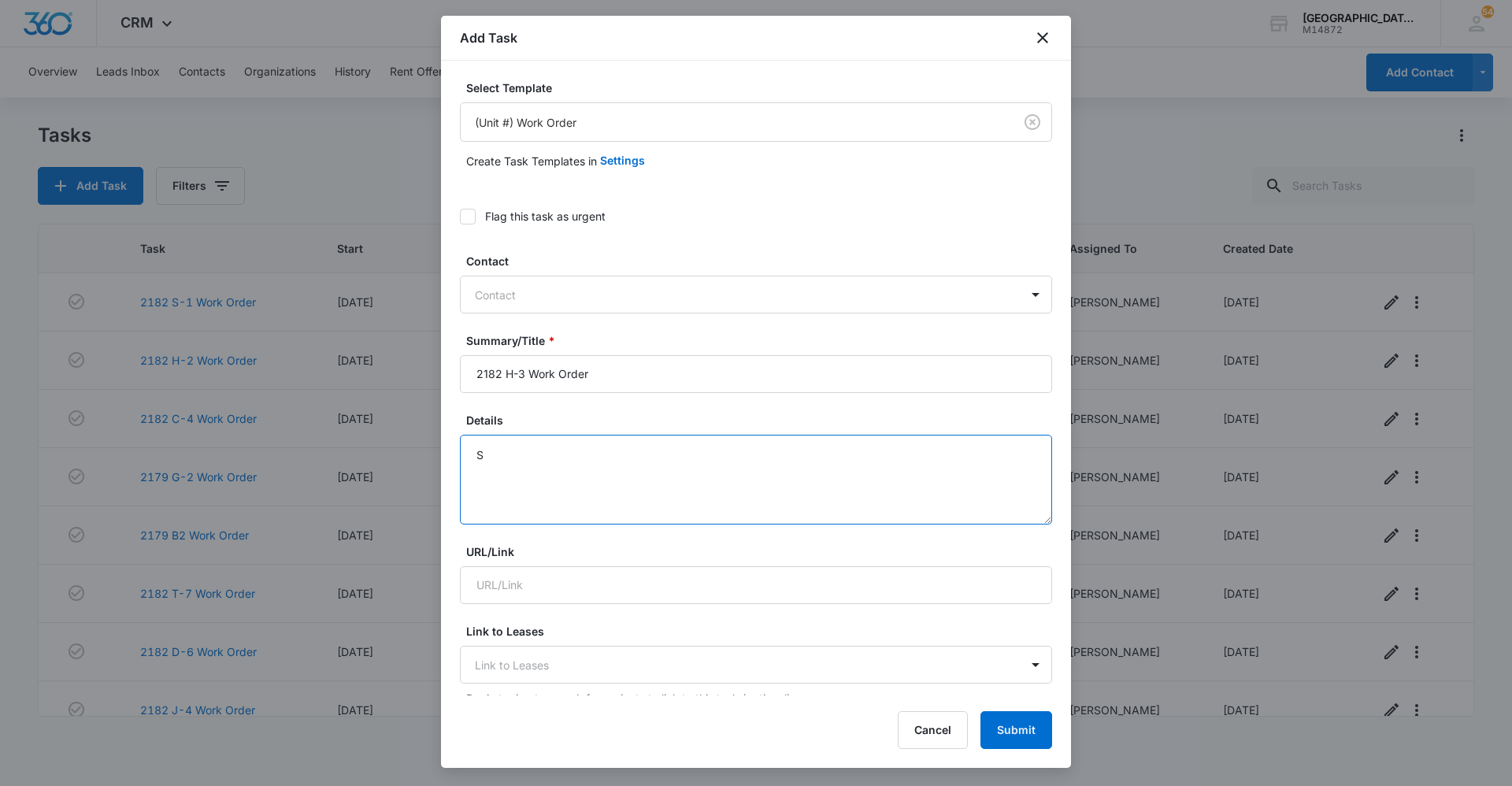
scroll to position [0, 0]
type textarea "The master bathroom door is bowed in and not closing."
click at [700, 301] on div at bounding box center [747, 295] width 544 height 20
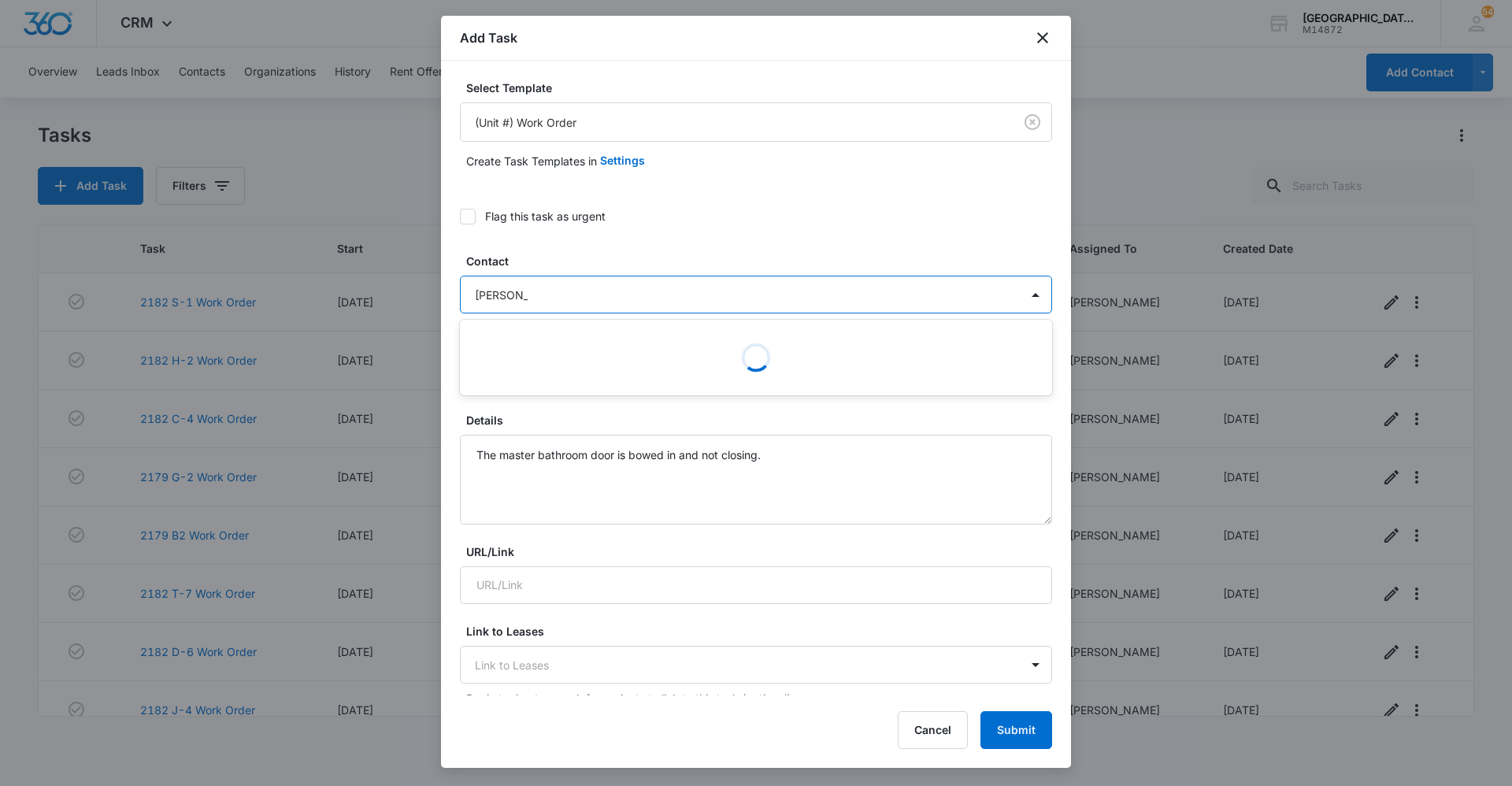
type input "[PERSON_NAME]"
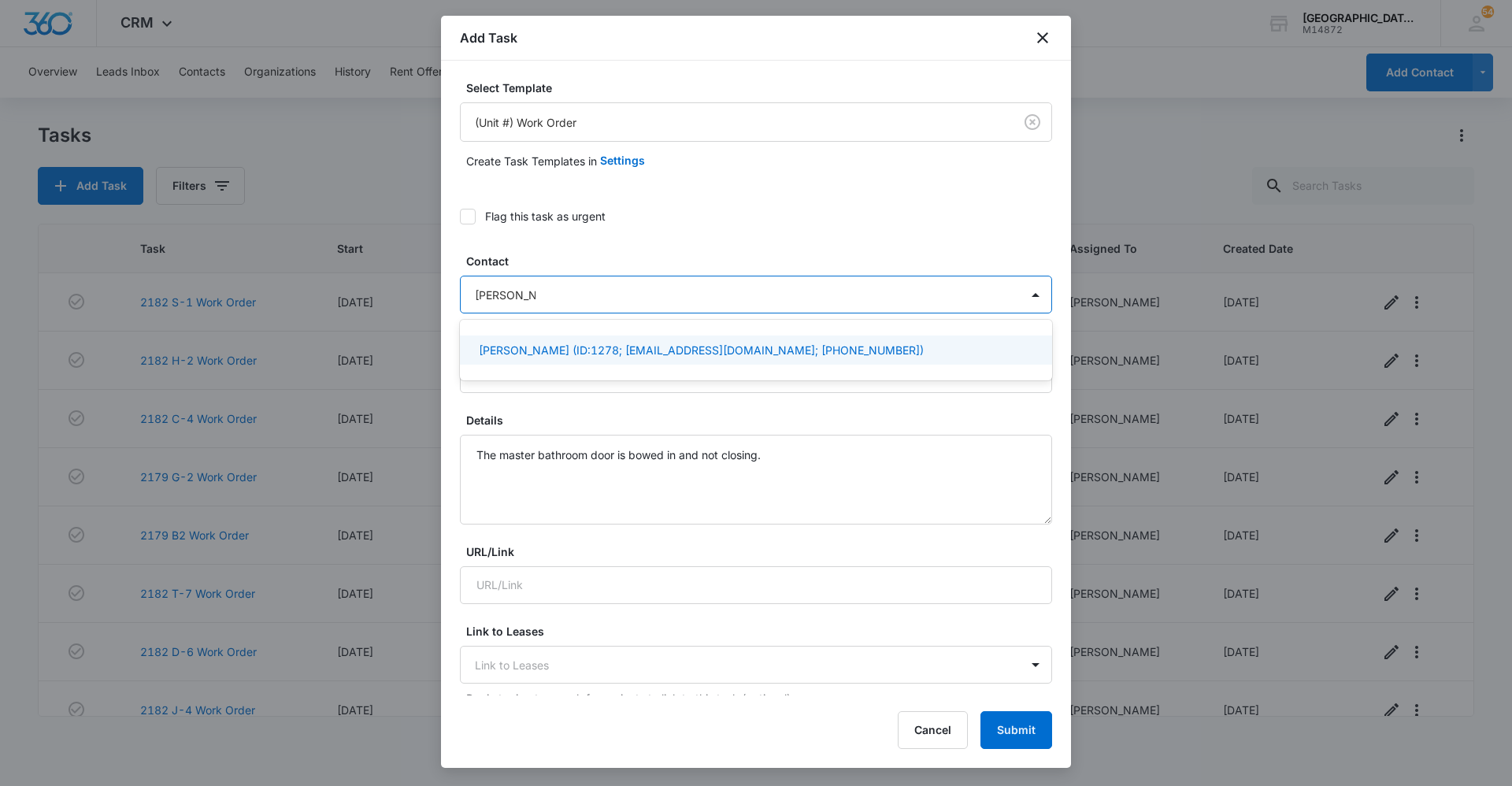
click at [610, 345] on p "[PERSON_NAME] (ID:1278; [EMAIL_ADDRESS][DOMAIN_NAME]; [PHONE_NUMBER])" at bounding box center [702, 350] width 445 height 16
click at [833, 258] on label "Contact" at bounding box center [762, 261] width 592 height 16
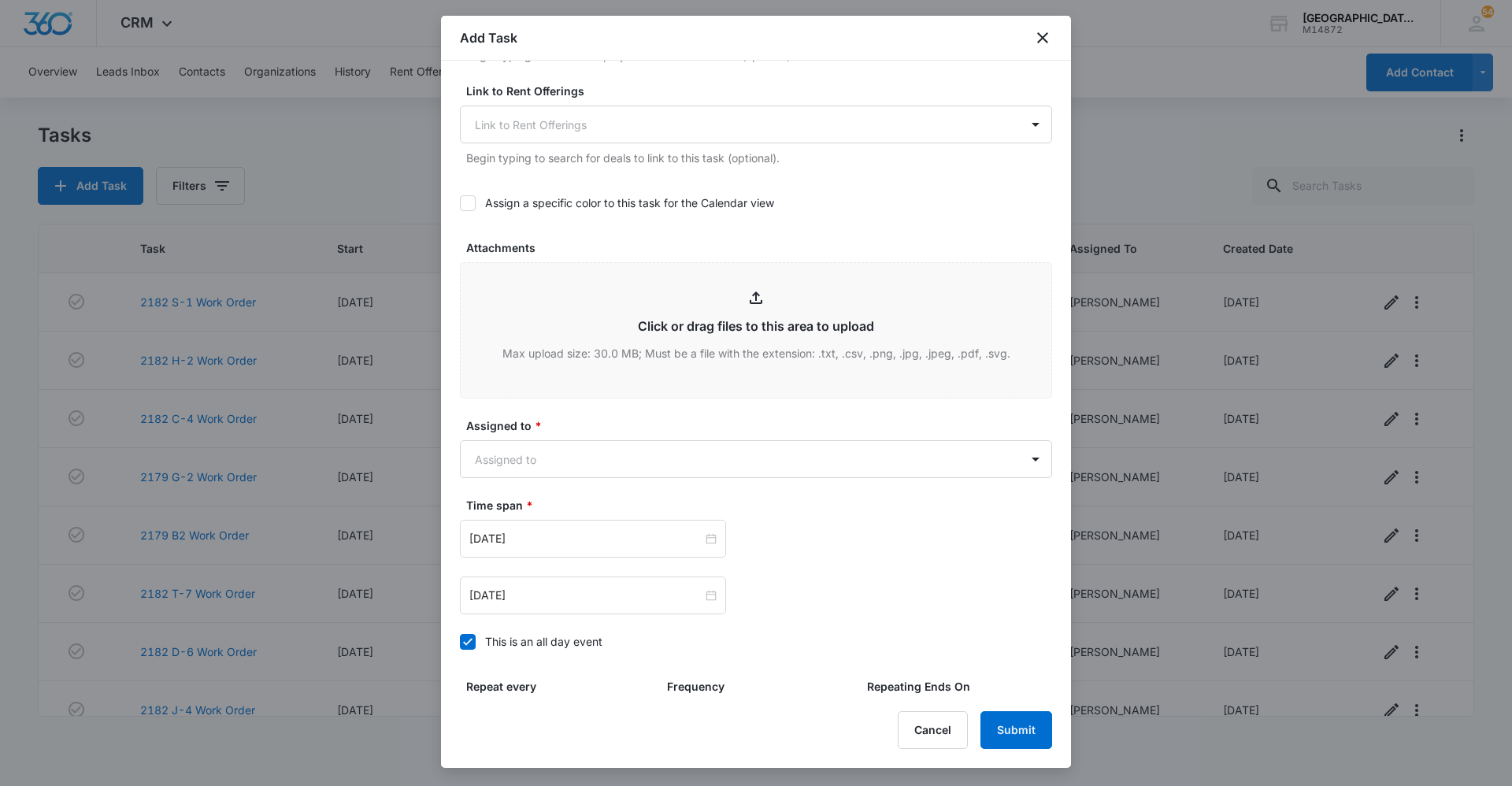
scroll to position [821, 0]
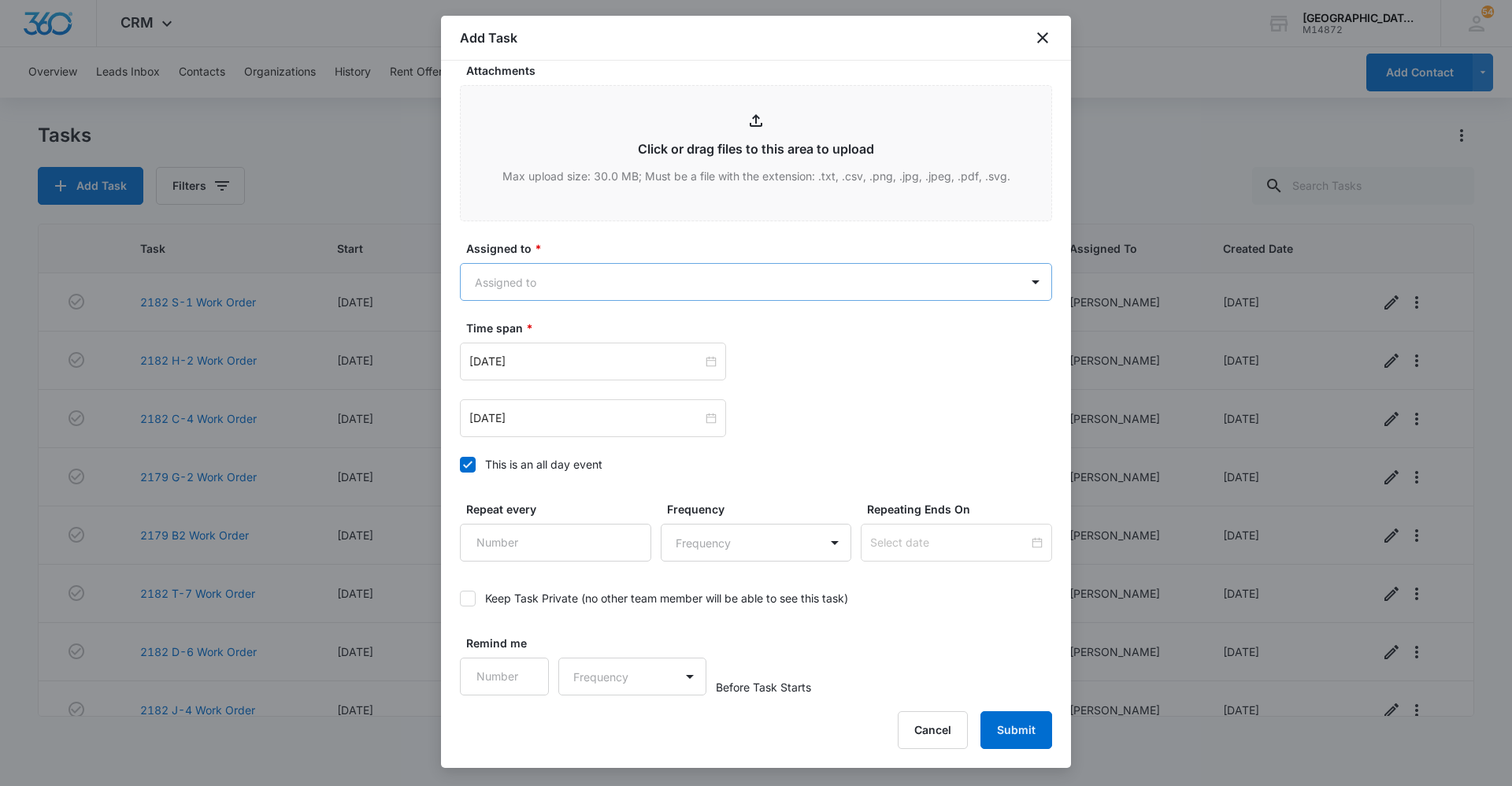
click at [638, 295] on body "CRM Apps Reputation Websites Forms CRM Email Social Content Ads Intelligence Fi…" at bounding box center [756, 393] width 1512 height 786
type input "[PERSON_NAME]"
click at [636, 335] on div "[PERSON_NAME]" at bounding box center [749, 337] width 539 height 16
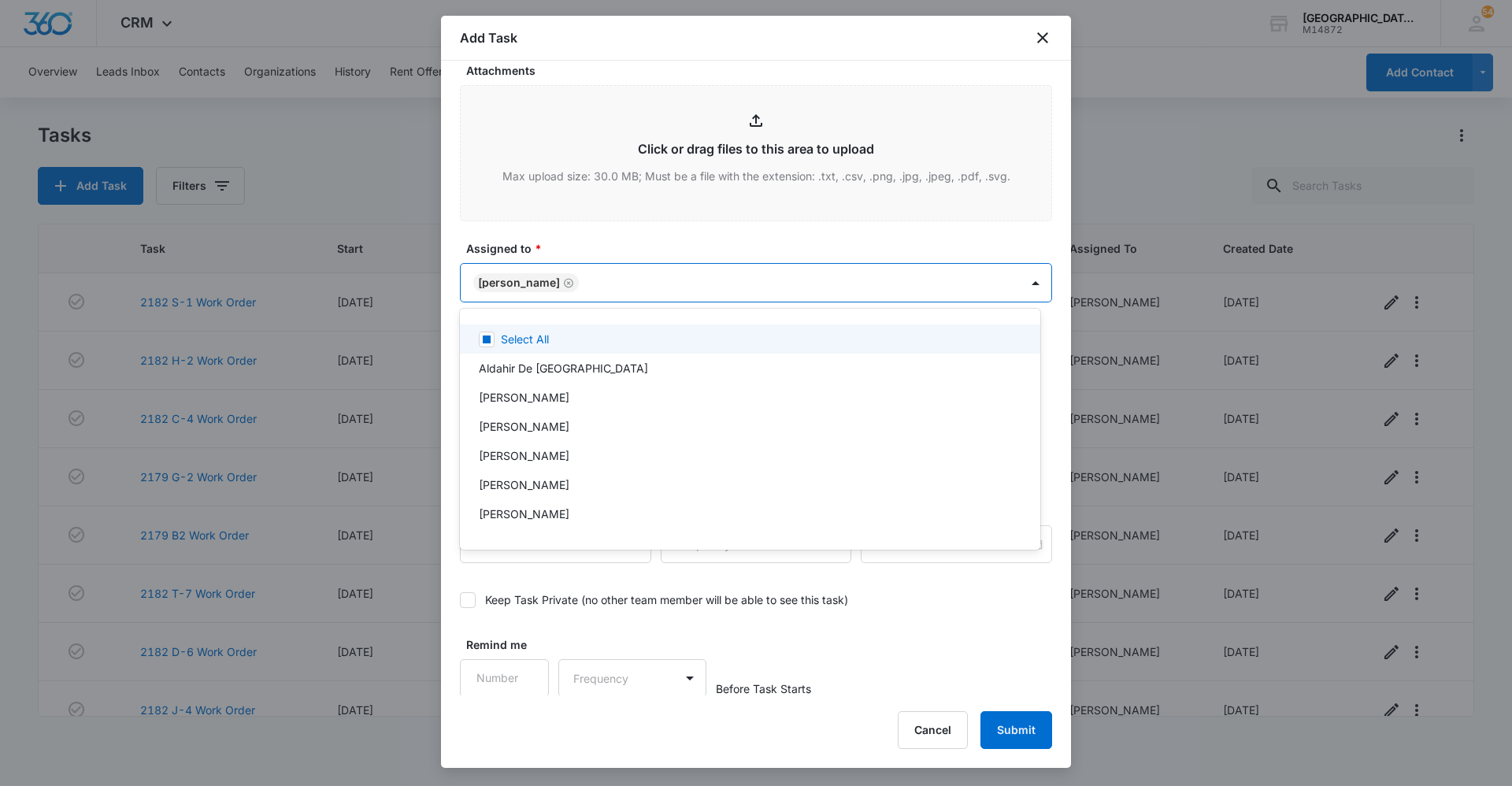
click at [709, 237] on div at bounding box center [756, 393] width 1512 height 786
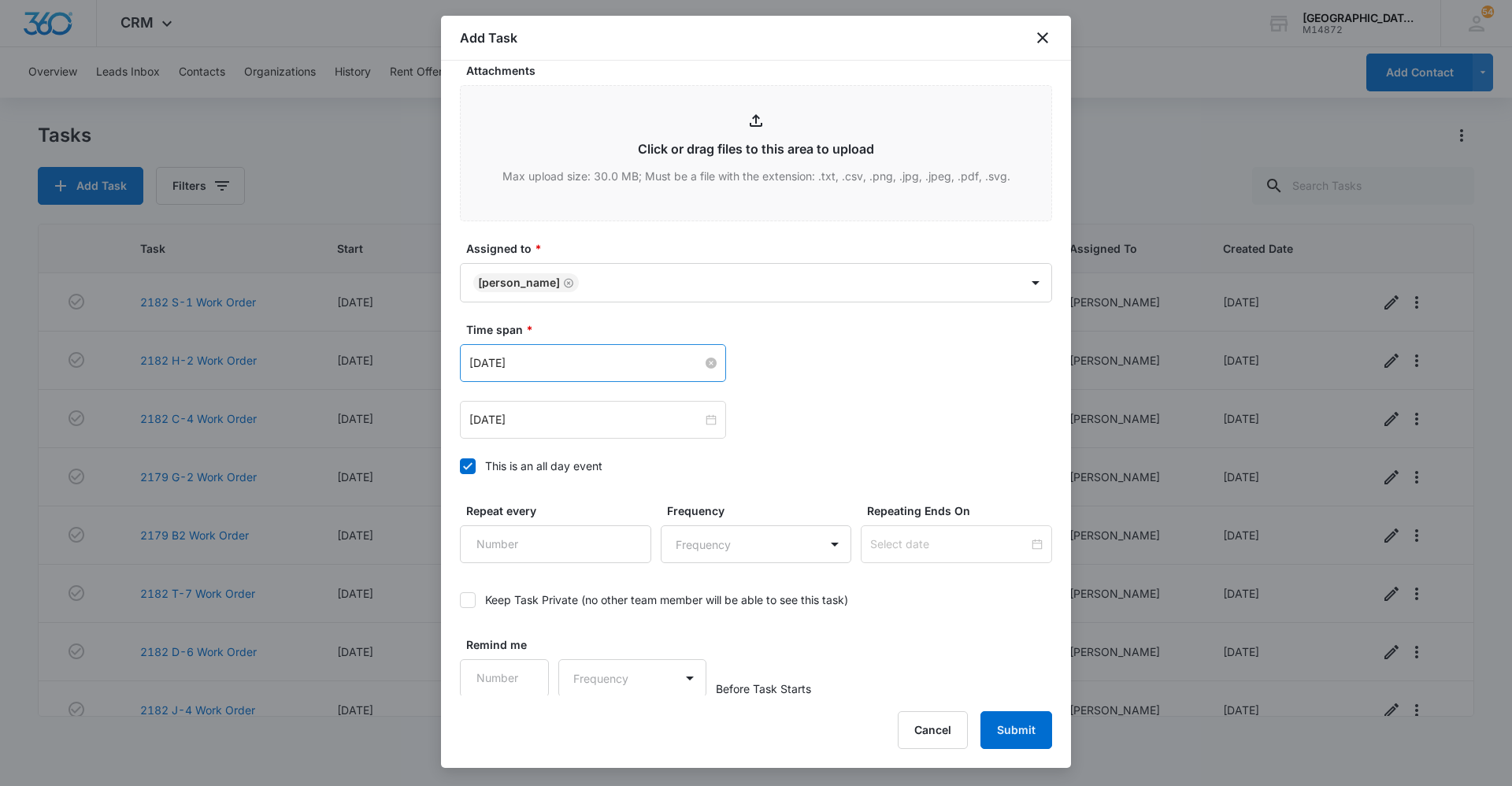
click at [552, 364] on input "[DATE]" at bounding box center [586, 362] width 233 height 17
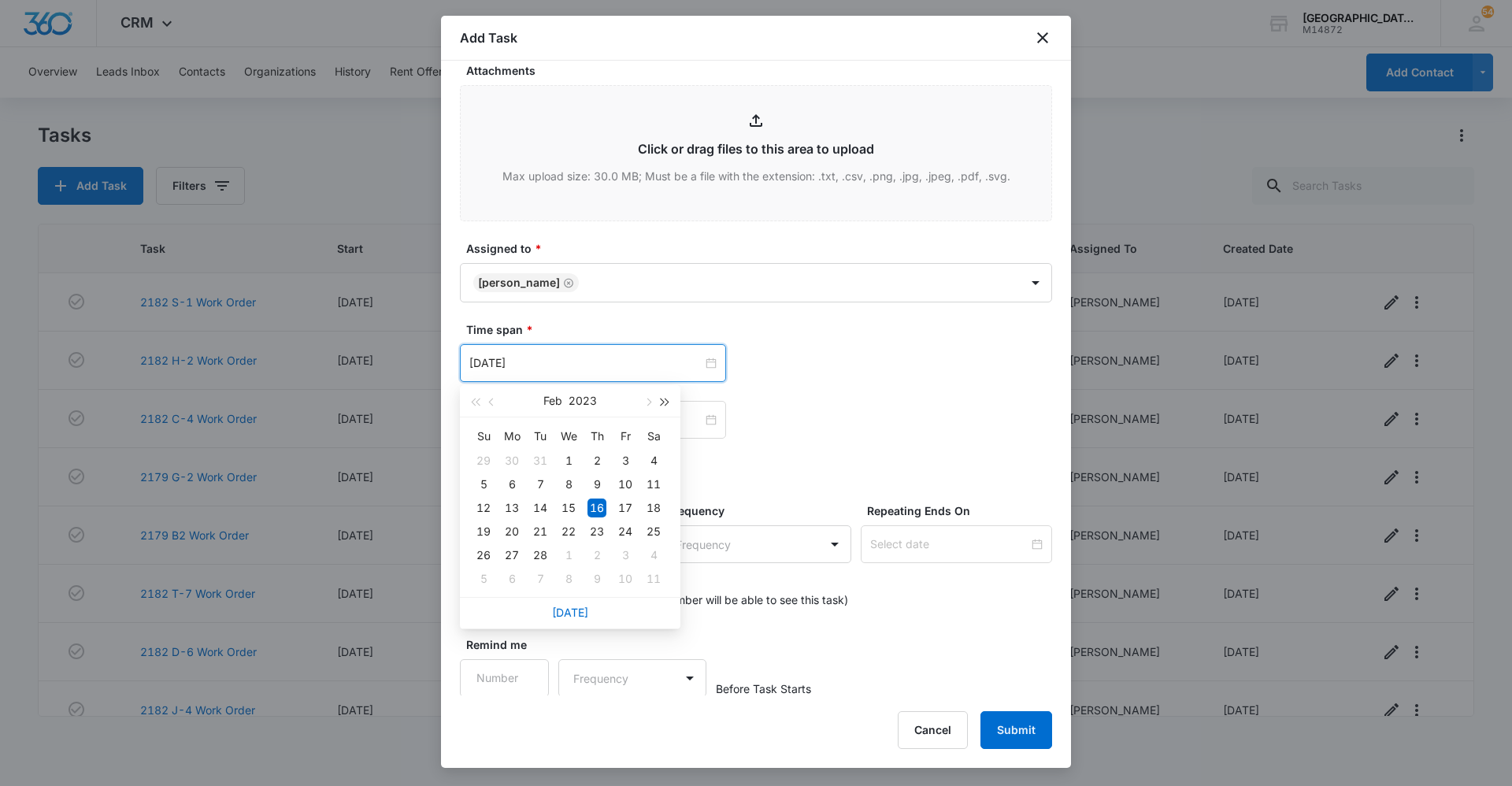
click at [670, 401] on button "button" at bounding box center [665, 401] width 17 height 31
click at [646, 405] on span "button" at bounding box center [647, 402] width 8 height 8
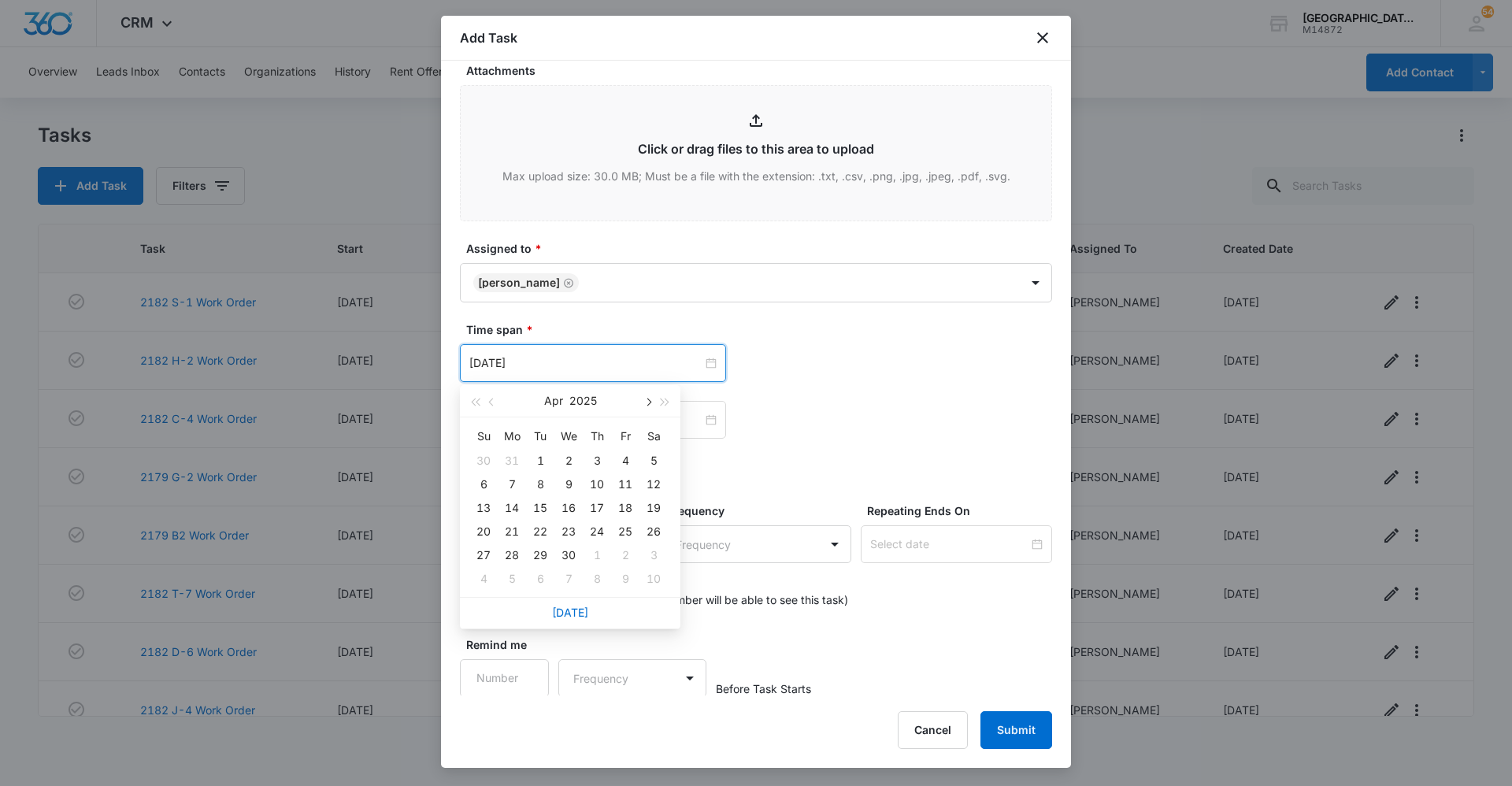
click at [646, 405] on span "button" at bounding box center [647, 402] width 8 height 8
click at [651, 397] on button "button" at bounding box center [647, 401] width 17 height 31
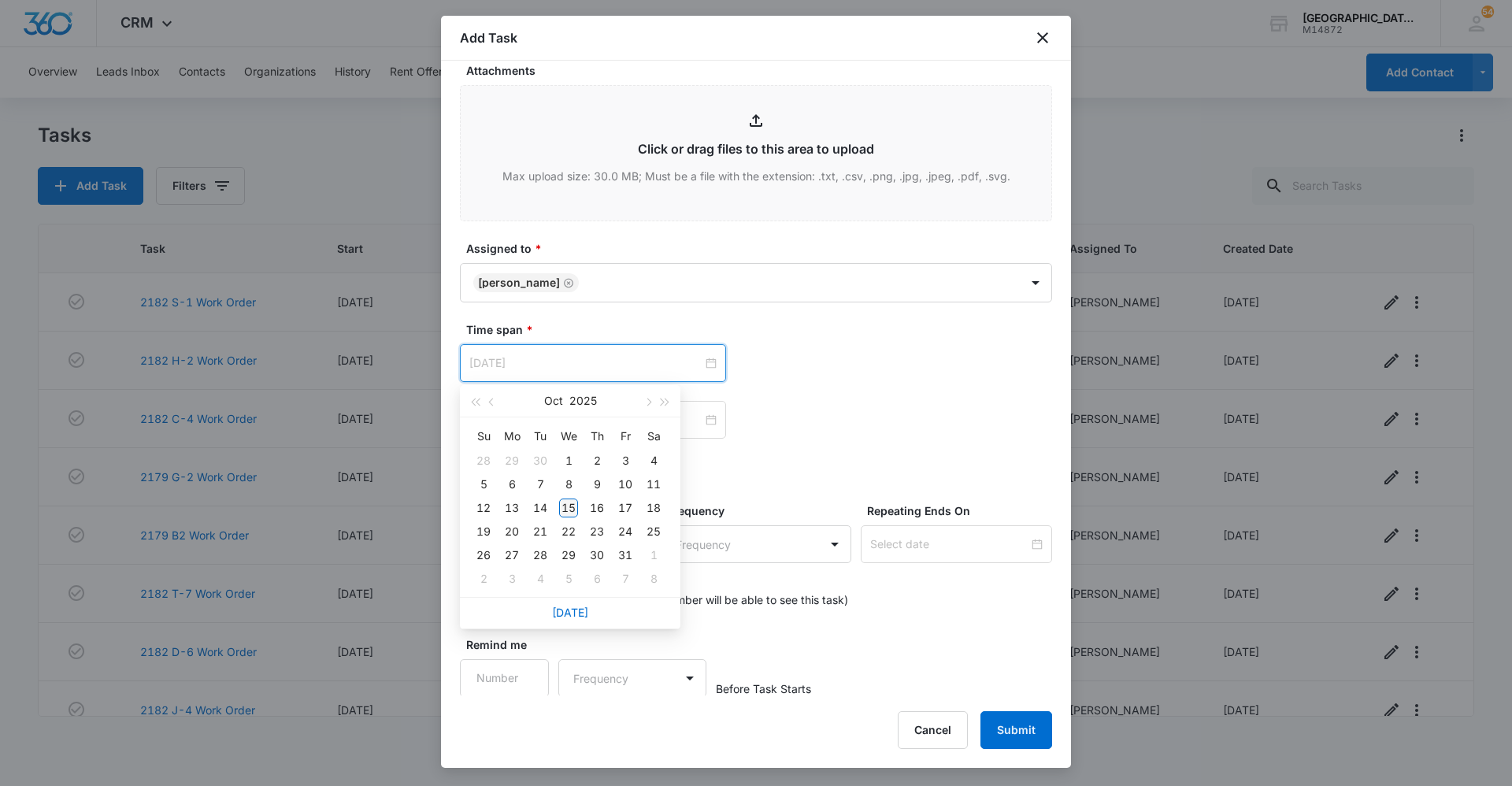
type input "[DATE]"
click at [570, 501] on div "15" at bounding box center [568, 507] width 19 height 19
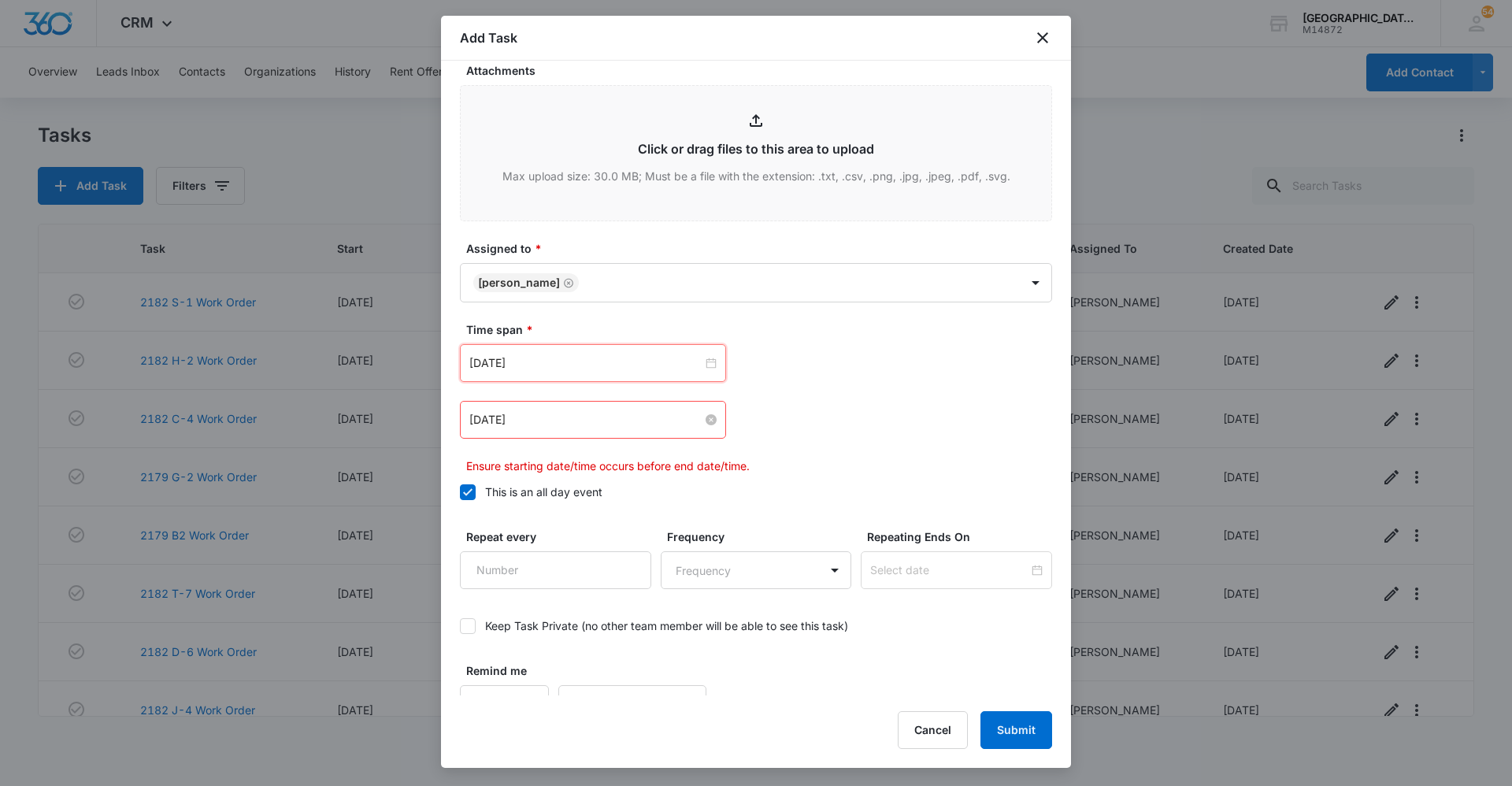
click at [596, 422] on input "[DATE]" at bounding box center [586, 419] width 233 height 17
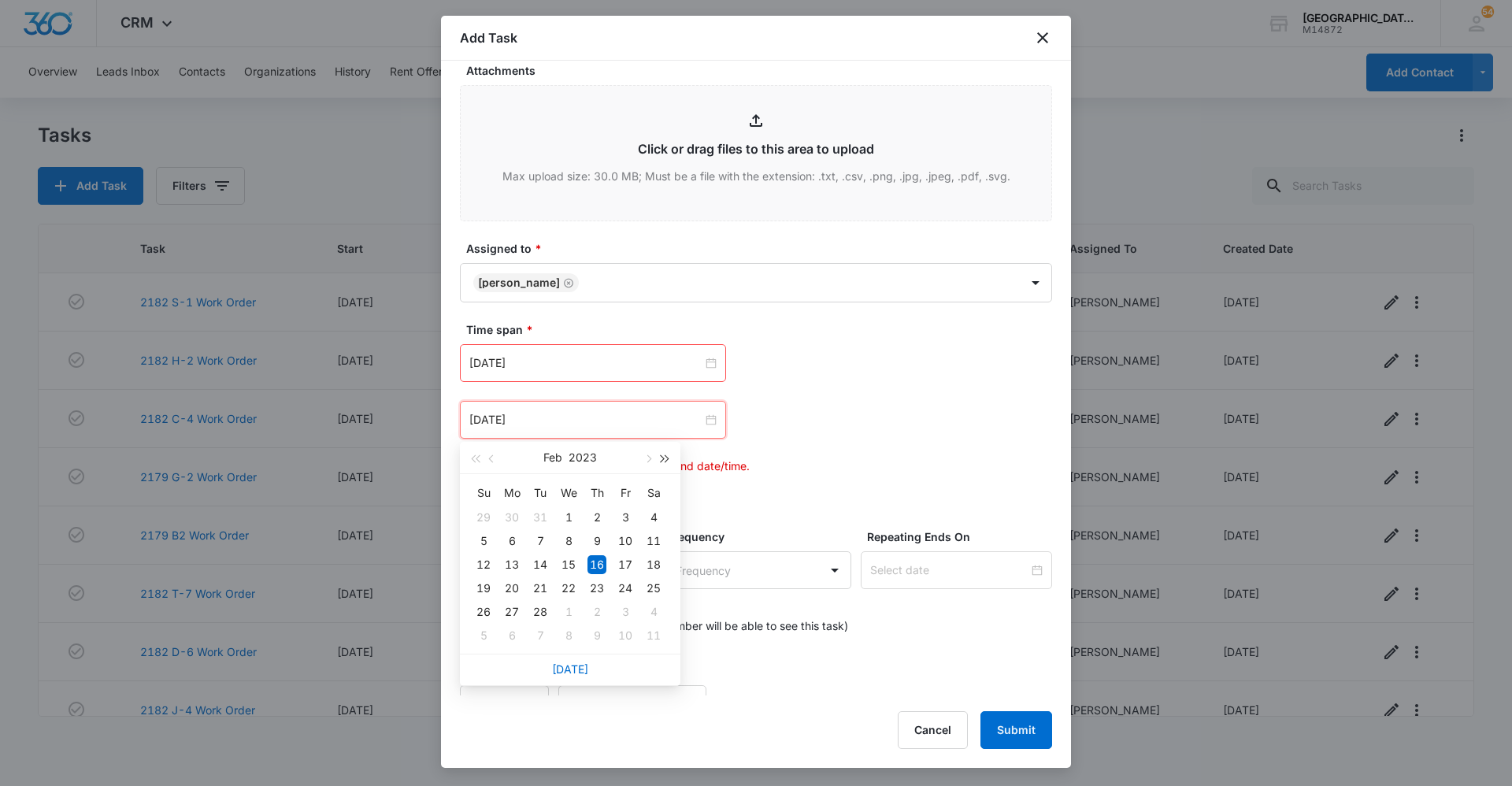
click at [666, 463] on button "button" at bounding box center [665, 458] width 17 height 31
click at [666, 462] on button "button" at bounding box center [665, 458] width 17 height 31
click at [651, 456] on button "button" at bounding box center [647, 458] width 17 height 31
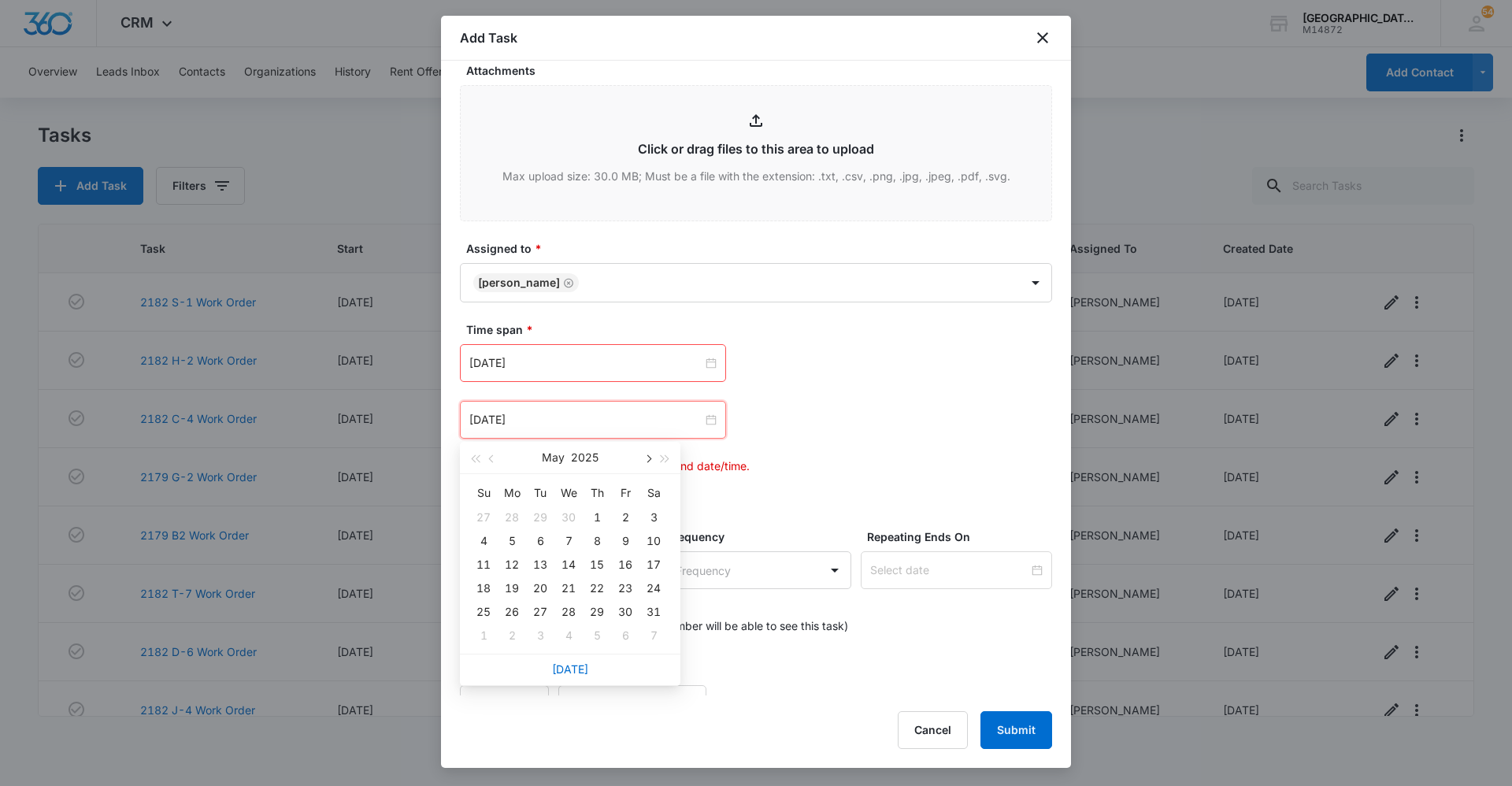
click at [651, 456] on button "button" at bounding box center [647, 458] width 17 height 31
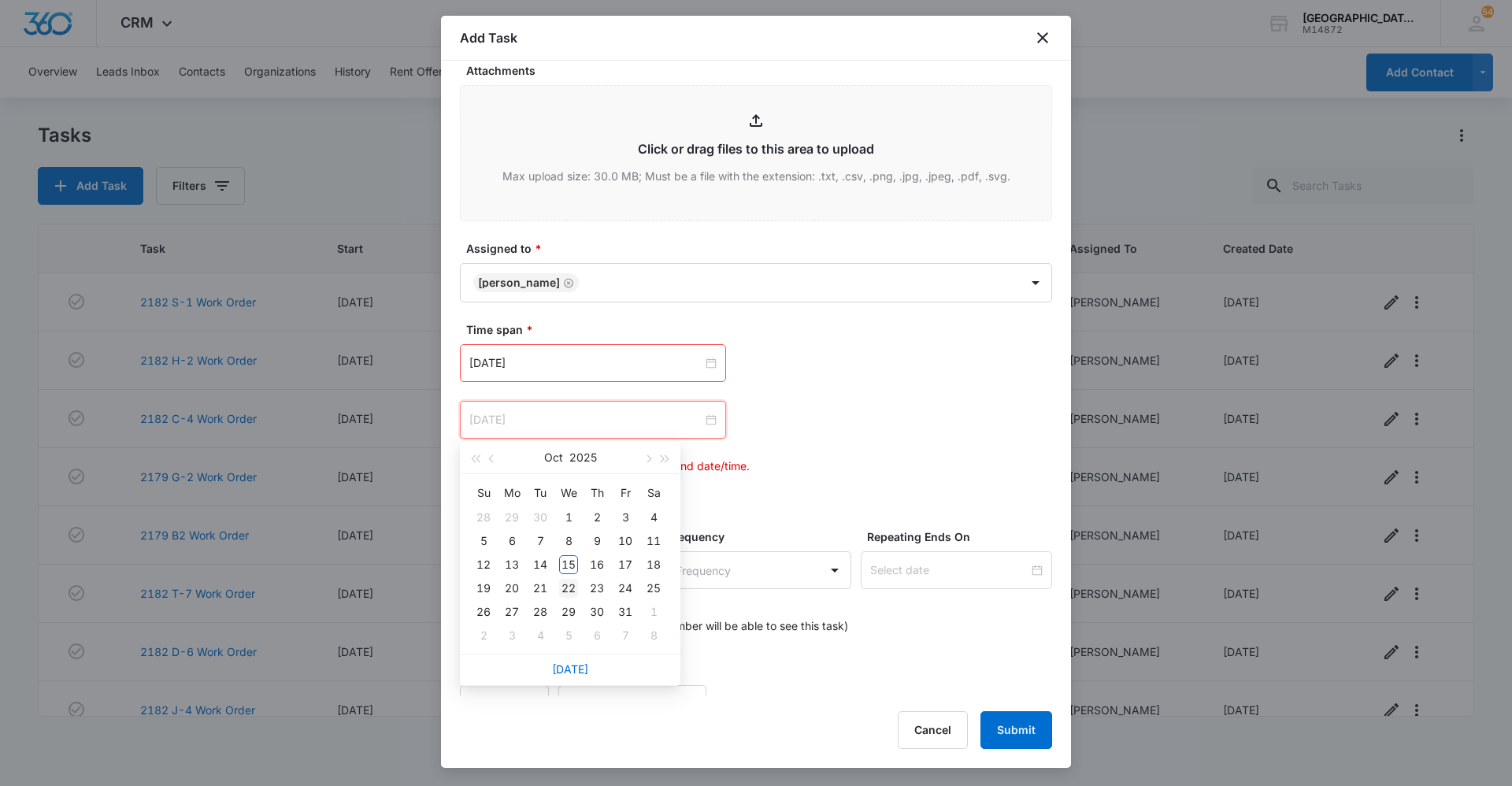
type input "[DATE]"
click at [565, 588] on div "22" at bounding box center [568, 588] width 19 height 19
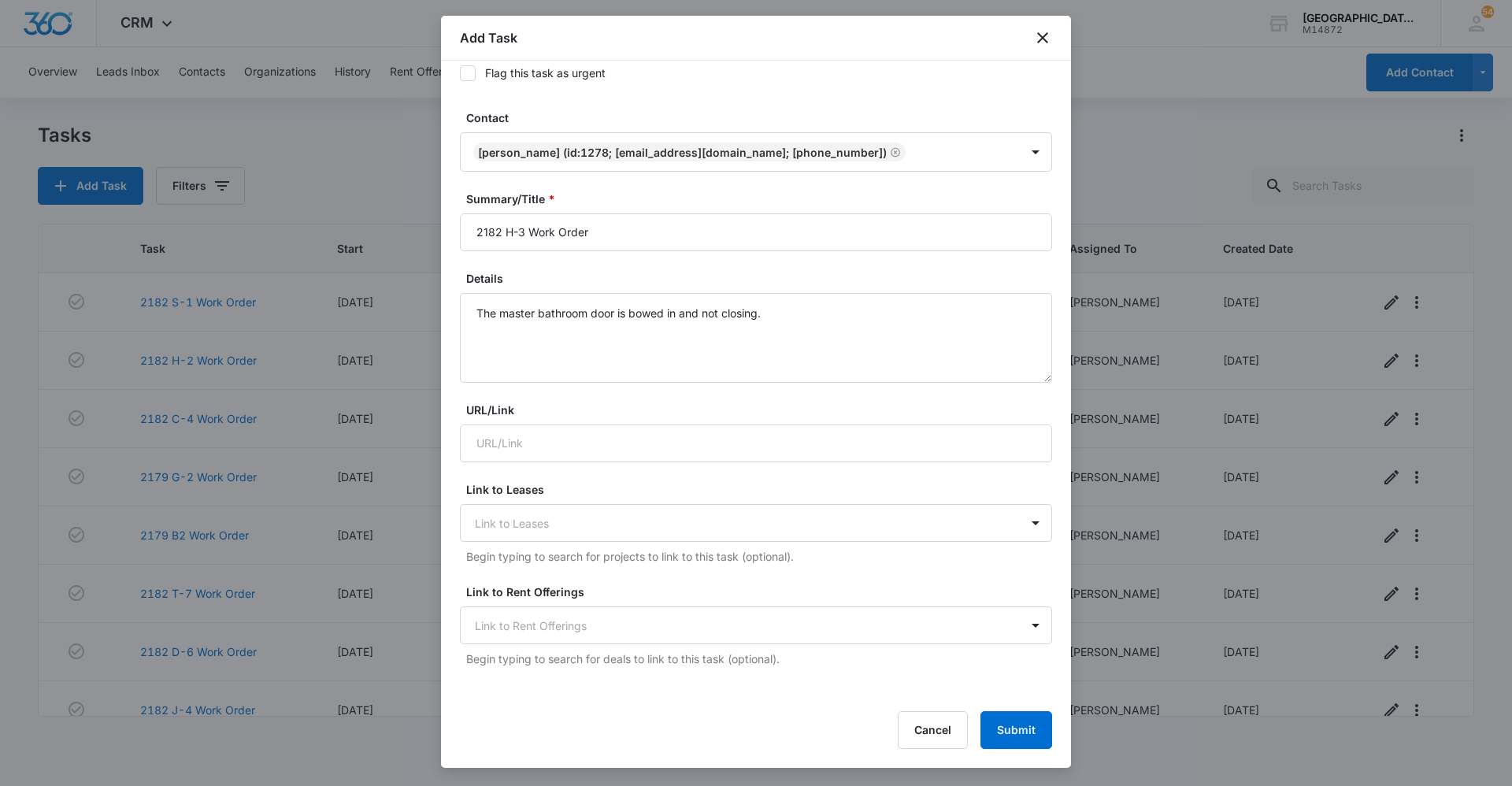
scroll to position [157, 0]
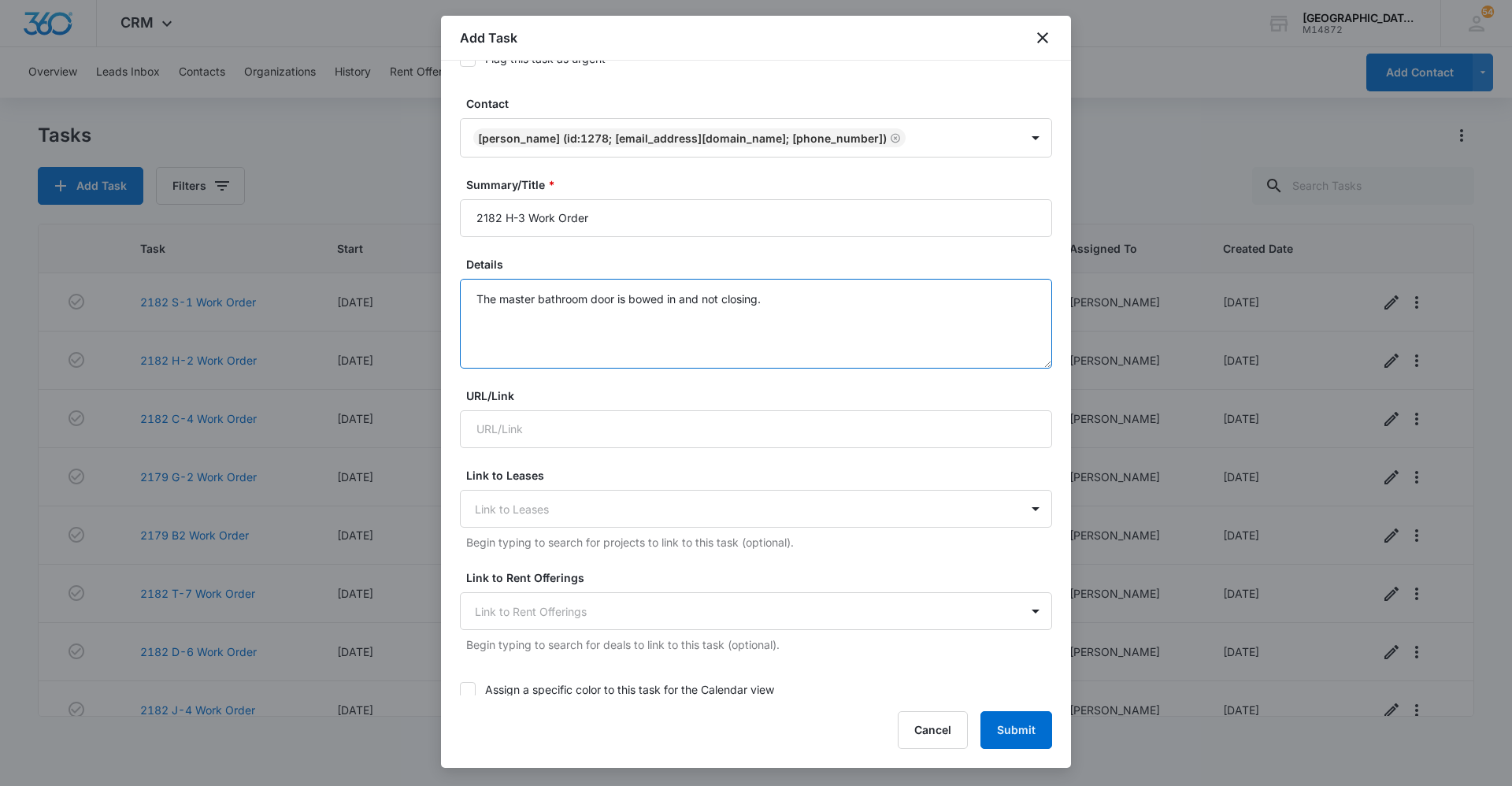
click at [777, 301] on textarea "The master bathroom door is bowed in and not closing." at bounding box center [756, 323] width 592 height 90
click at [852, 255] on form "Select Template (Unit #) Work Order Create Task Templates in Settings Flag this…" at bounding box center [756, 640] width 592 height 1438
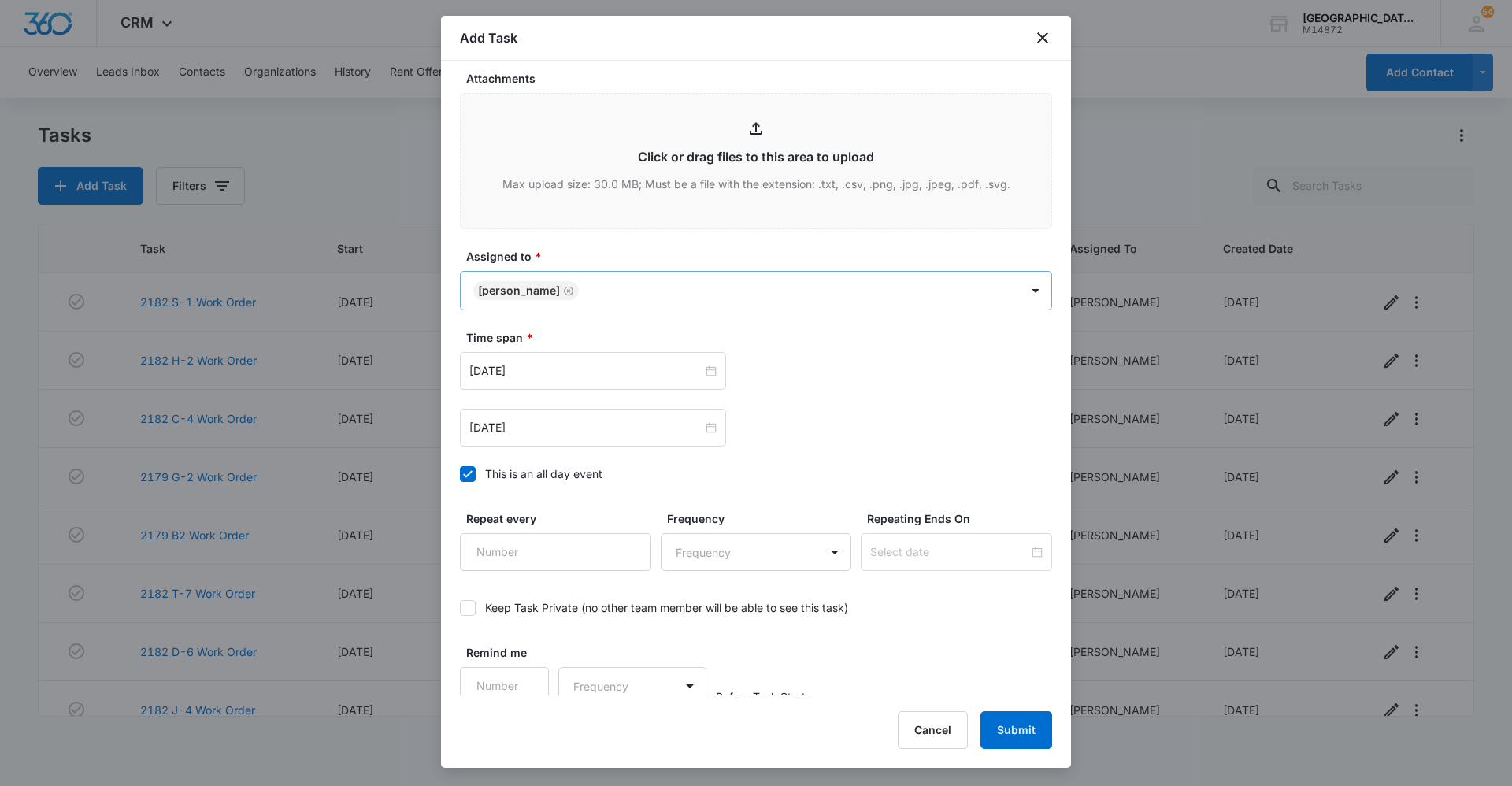
scroll to position [823, 0]
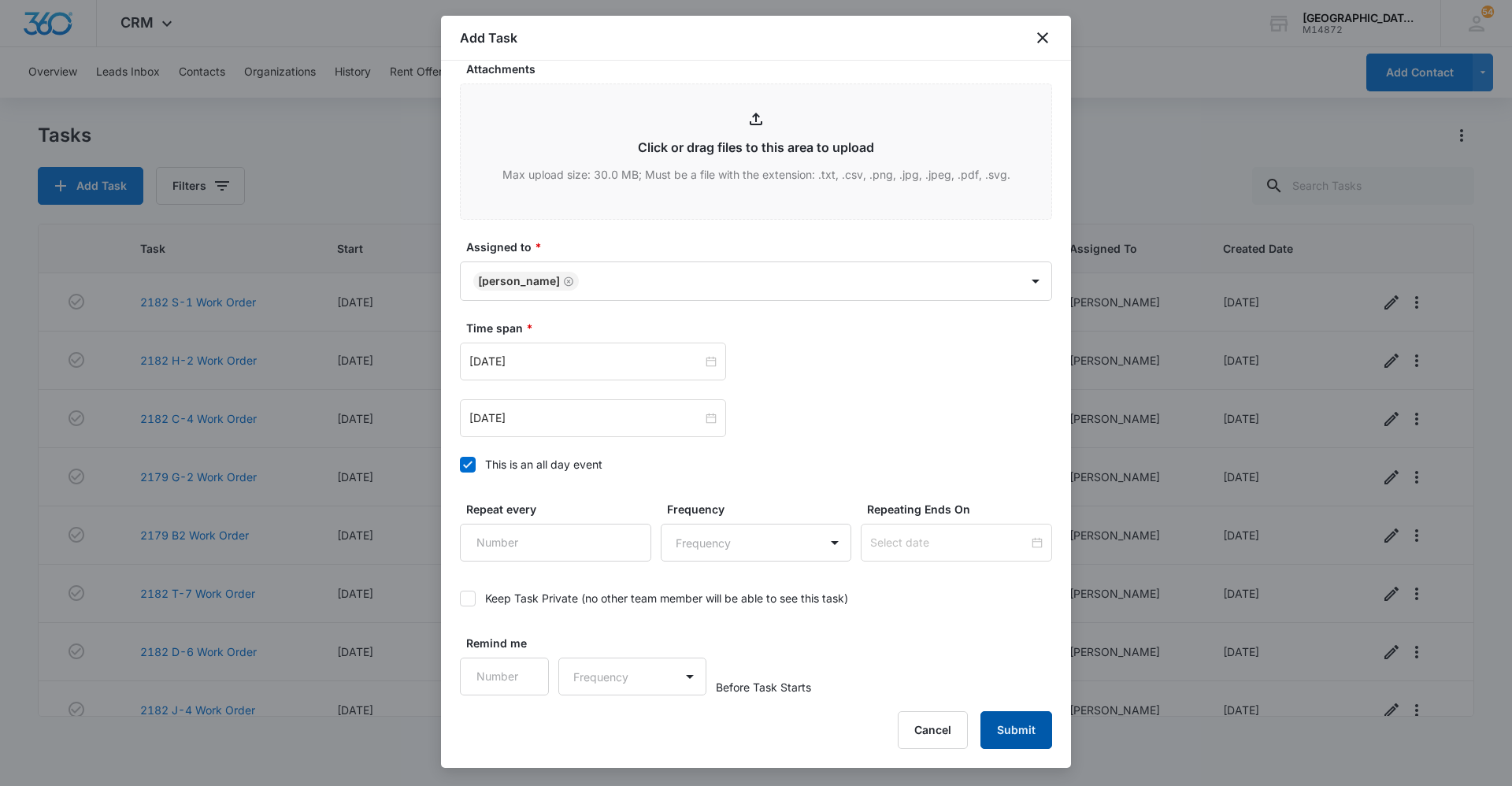
click at [1033, 724] on button "Submit" at bounding box center [1016, 730] width 72 height 38
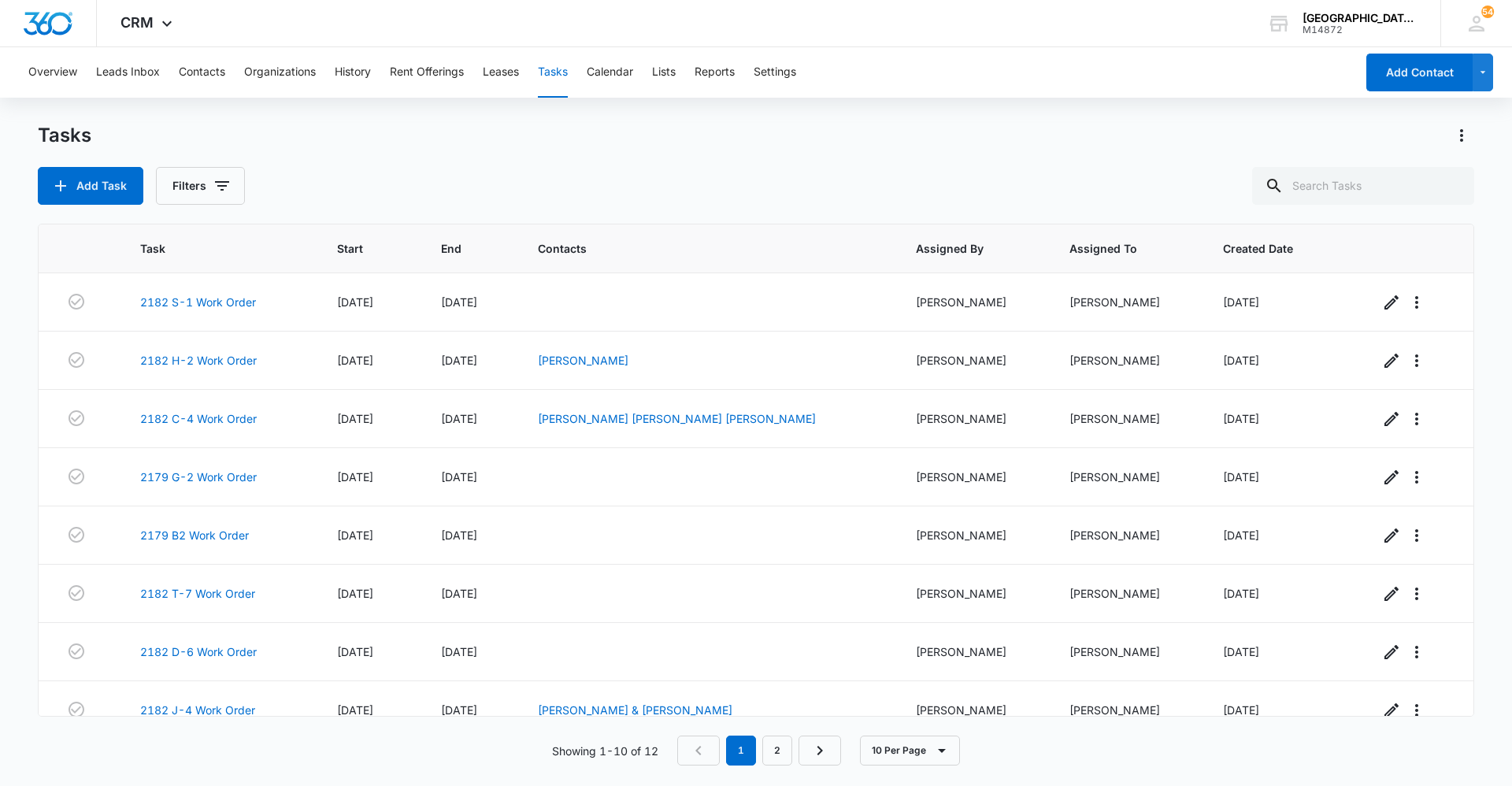
click at [542, 136] on div "Tasks" at bounding box center [756, 135] width 1437 height 26
click at [497, 135] on div "Tasks" at bounding box center [756, 135] width 1437 height 26
click at [439, 212] on div "Tasks Add Task Filters Task Start End Contacts Assigned By Assigned To Created …" at bounding box center [756, 453] width 1437 height 661
click at [440, 158] on div "Tasks Add Task Filters" at bounding box center [756, 163] width 1437 height 81
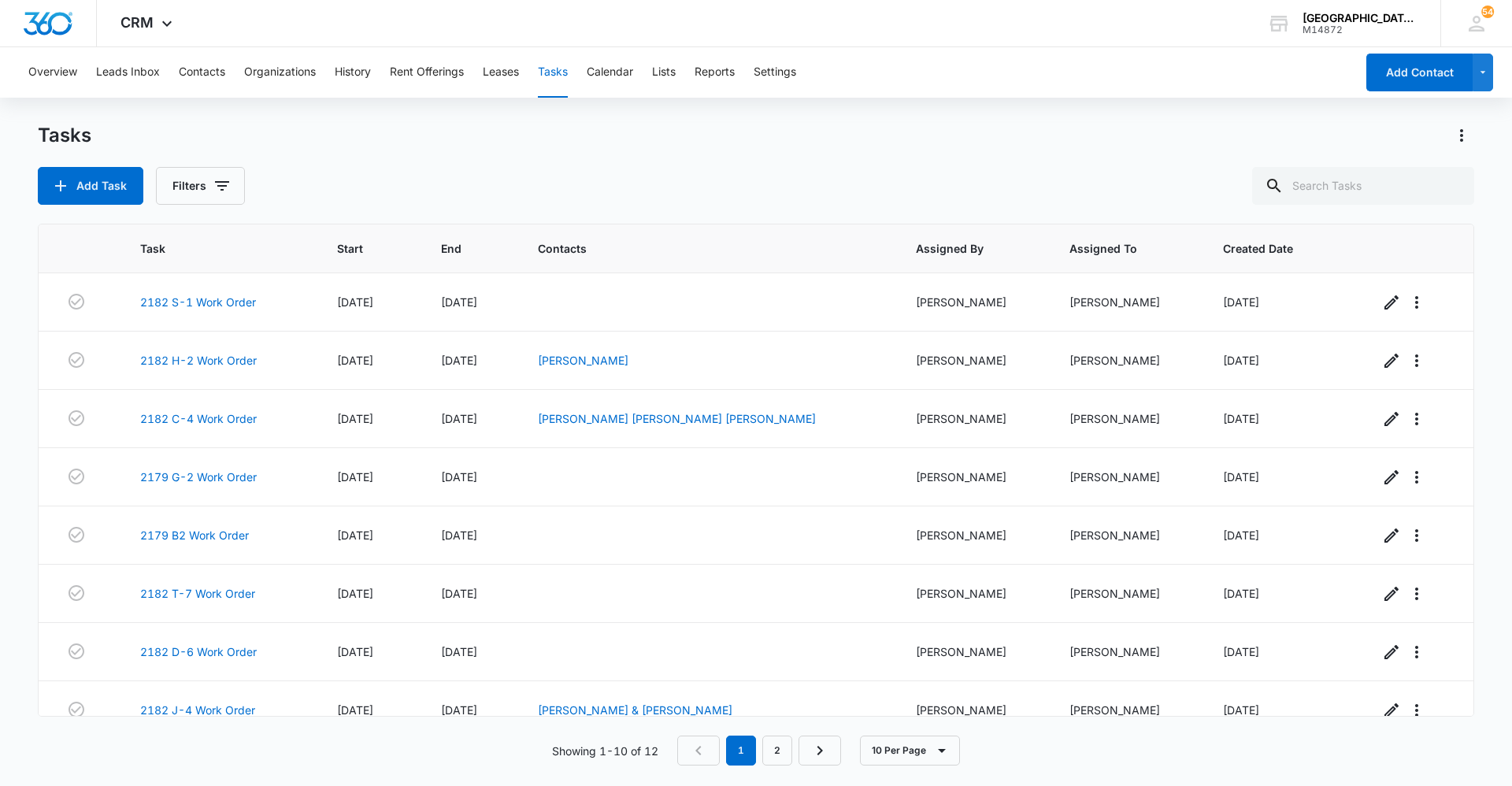
click at [353, 163] on div "Tasks Add Task Filters" at bounding box center [756, 163] width 1437 height 81
click at [479, 128] on div "Tasks" at bounding box center [756, 135] width 1437 height 26
click at [419, 162] on div "Tasks Add Task Filters" at bounding box center [756, 163] width 1437 height 81
click at [438, 147] on div "Tasks" at bounding box center [756, 135] width 1437 height 26
click at [371, 174] on div "Add Task Filters" at bounding box center [756, 186] width 1437 height 38
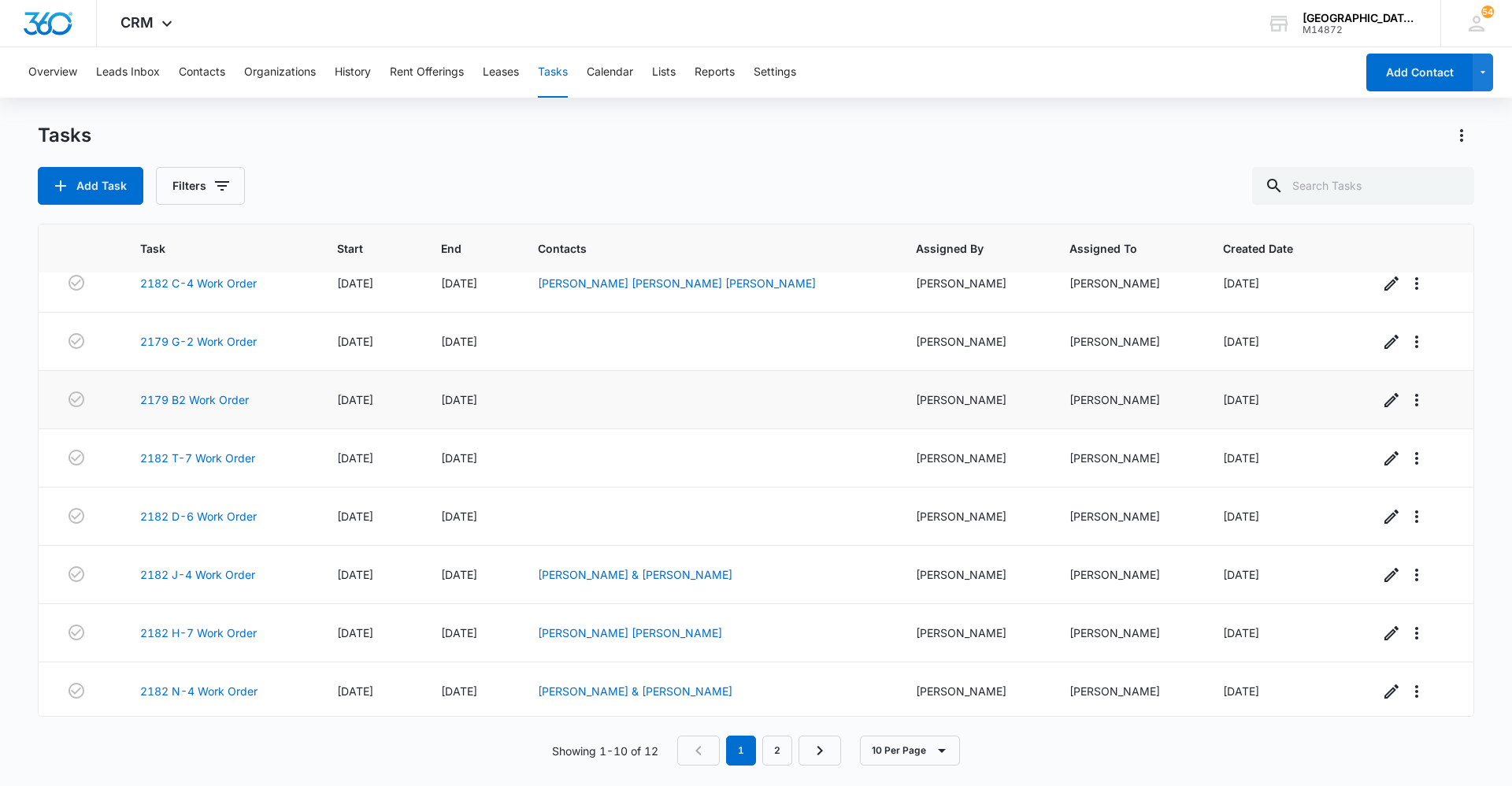
scroll to position [139, 0]
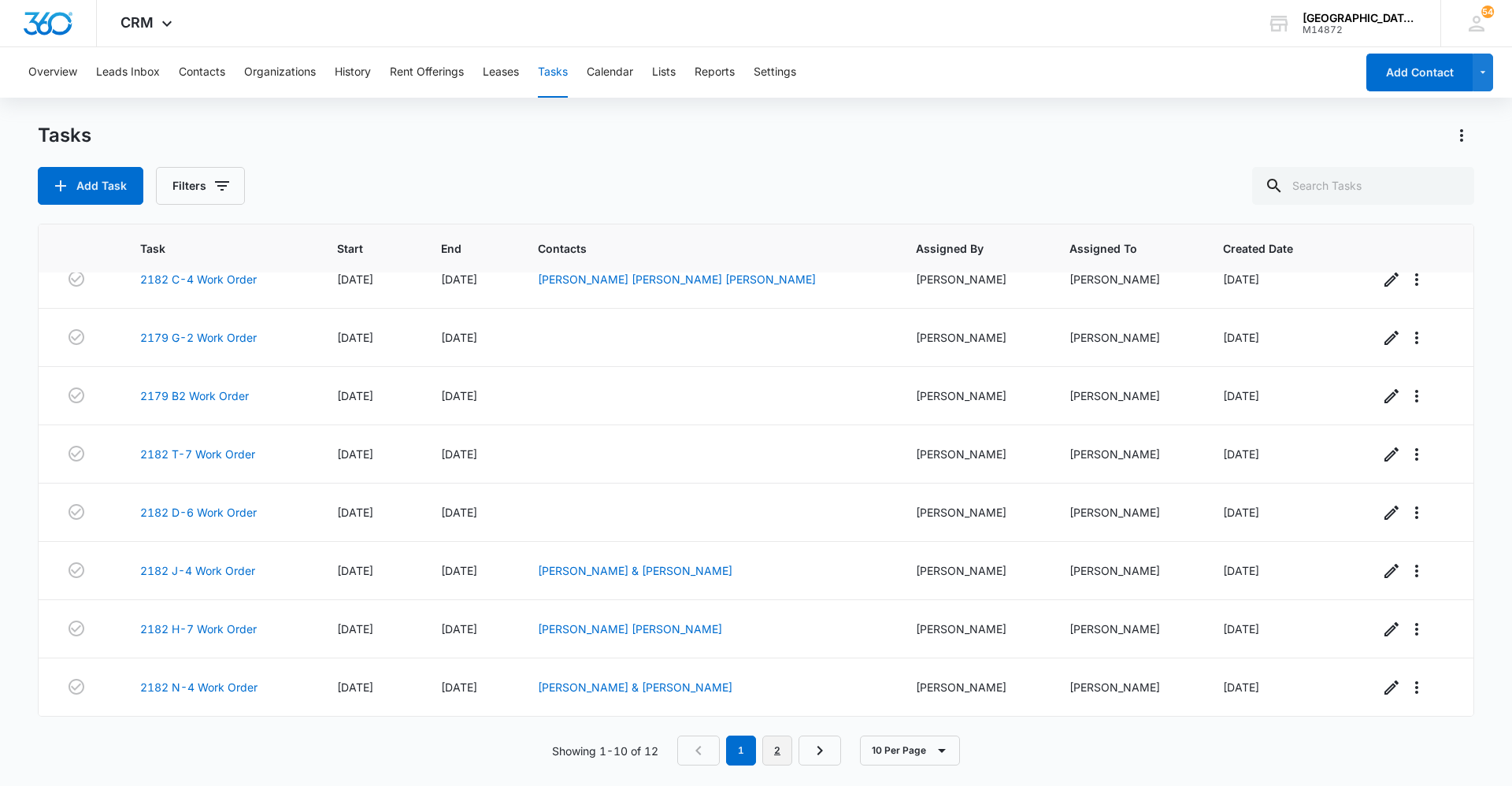
click at [777, 745] on link "2" at bounding box center [777, 750] width 30 height 30
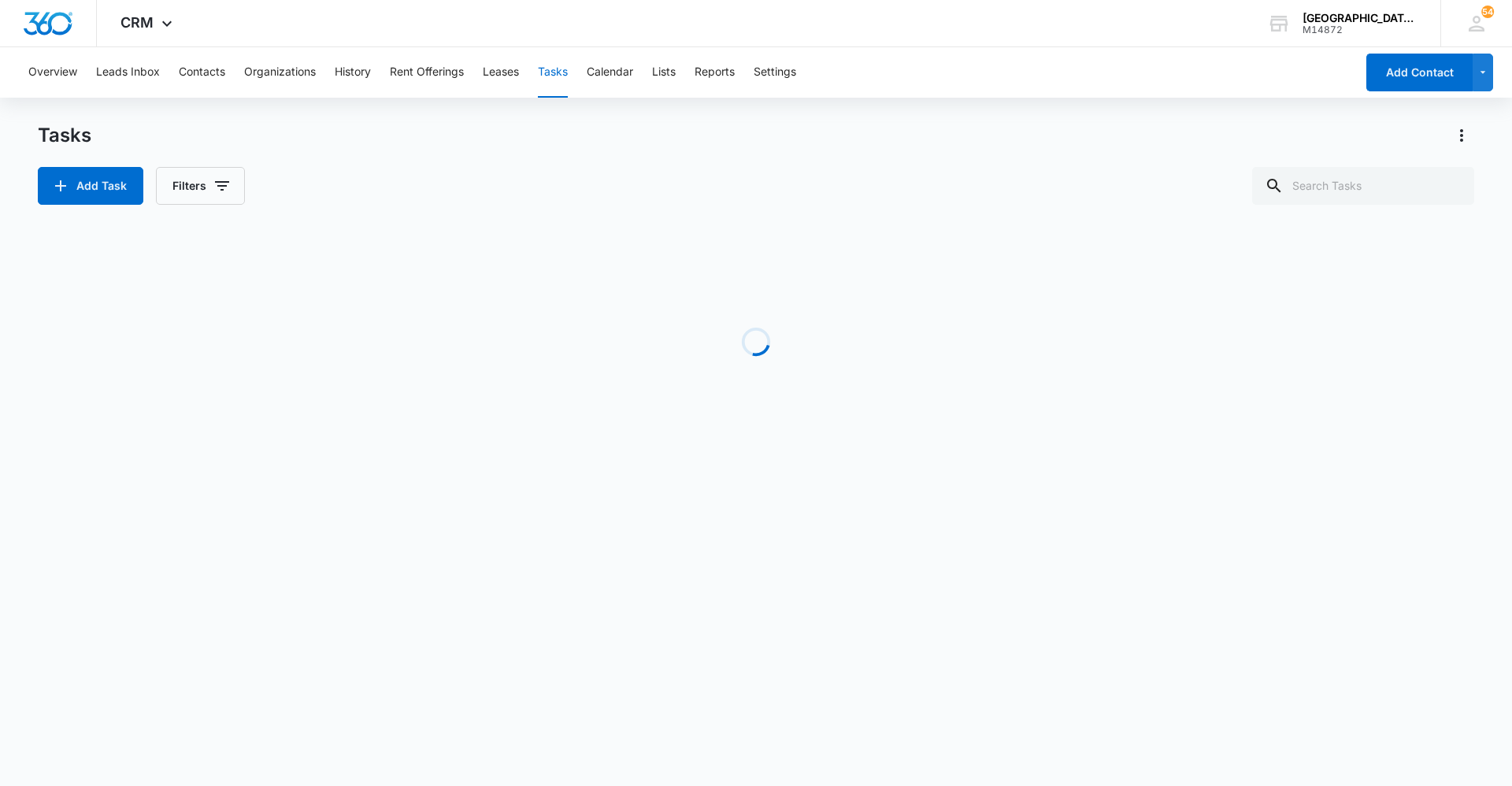
scroll to position [0, 0]
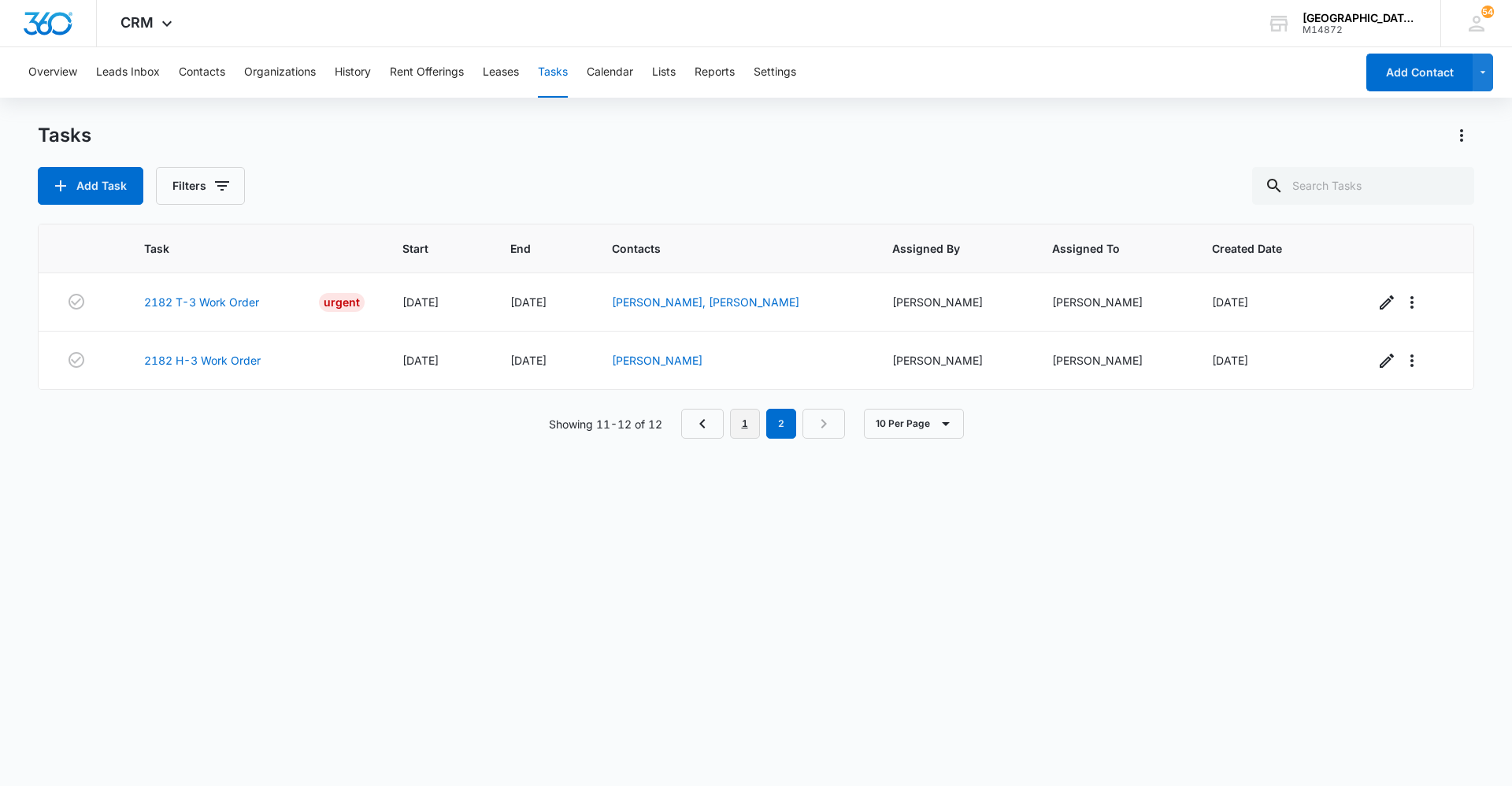
click at [748, 420] on link "1" at bounding box center [745, 423] width 30 height 30
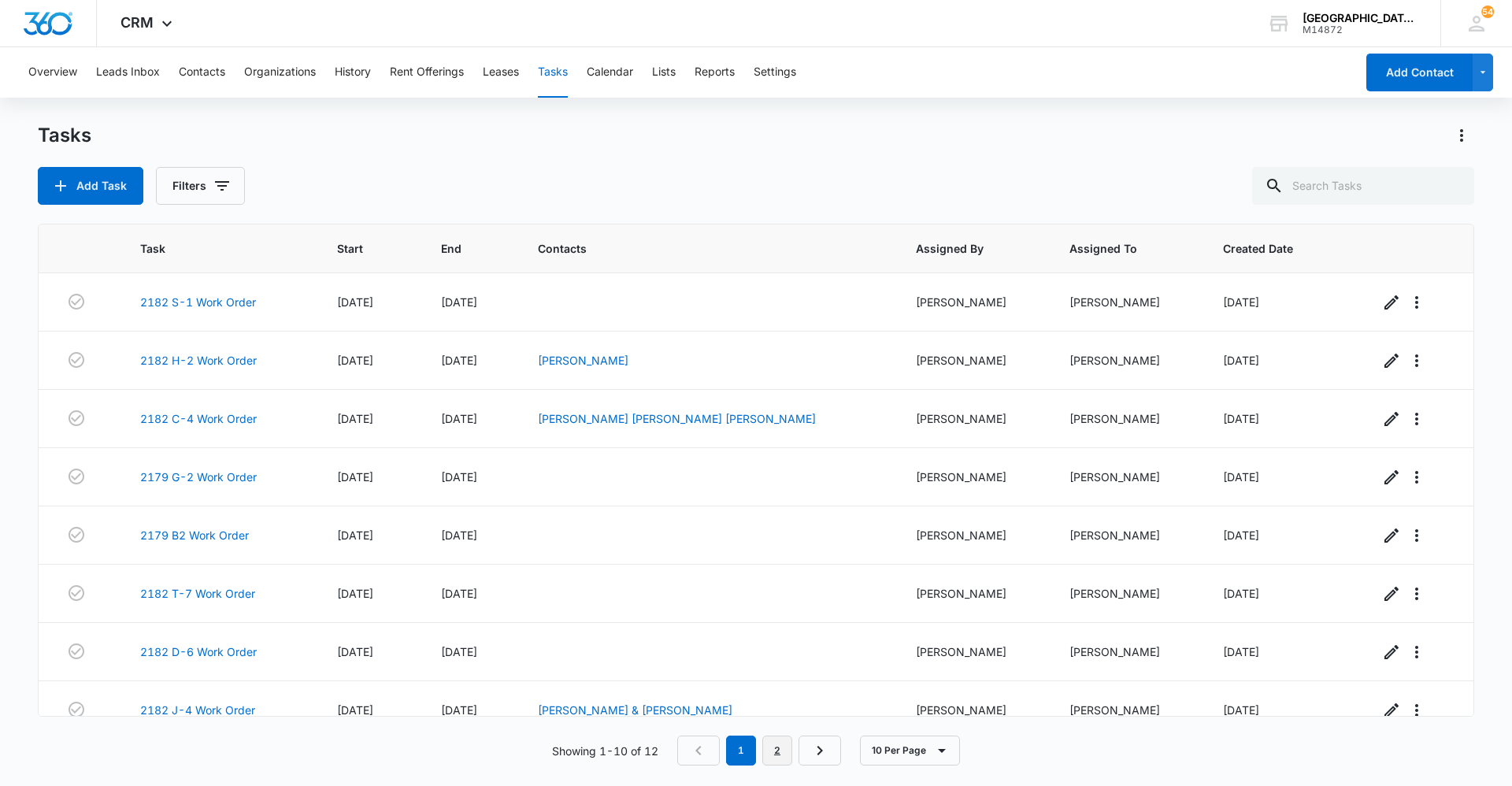
click at [771, 746] on link "2" at bounding box center [777, 750] width 30 height 30
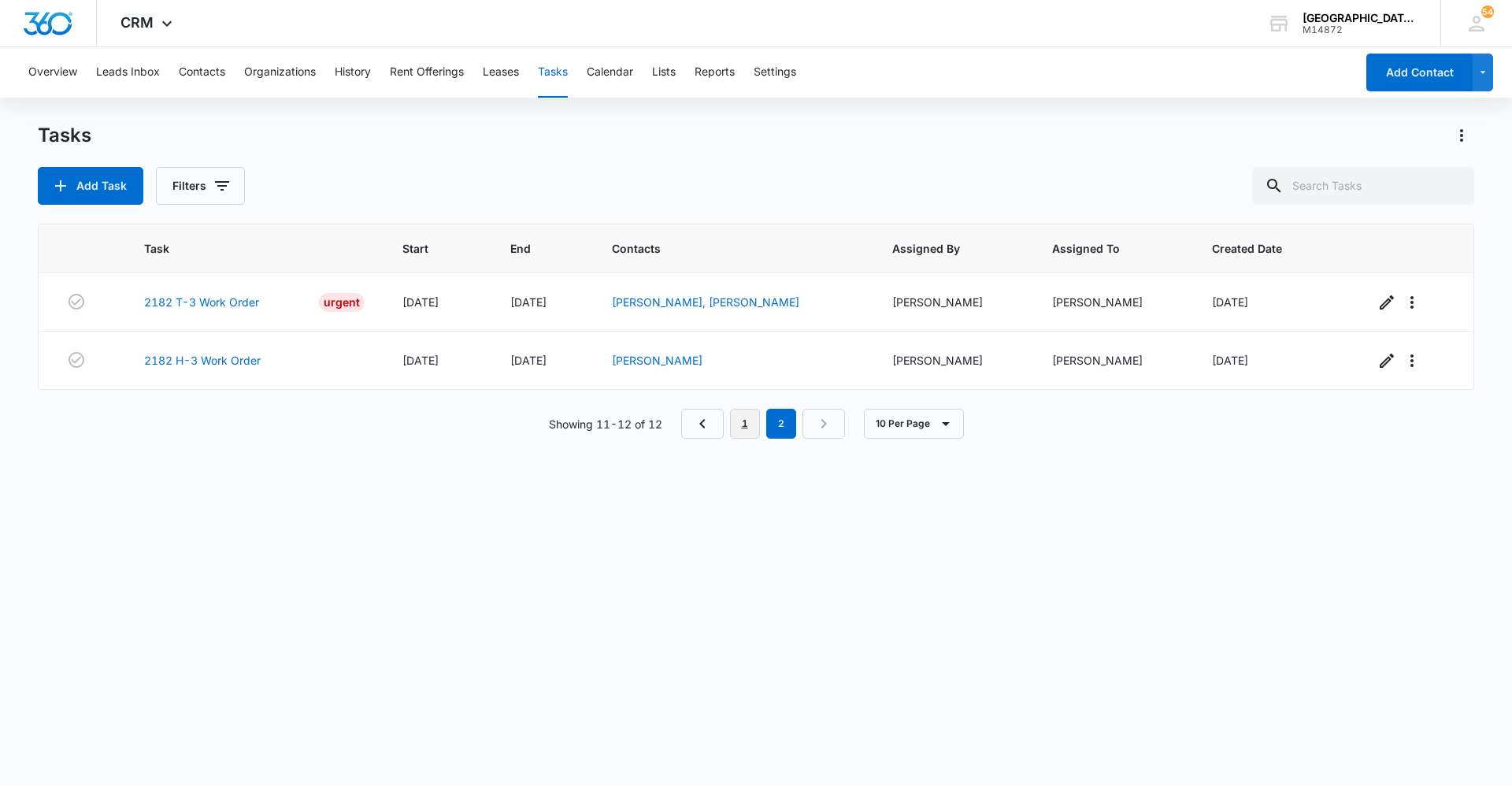
click at [747, 411] on link "1" at bounding box center [745, 423] width 30 height 30
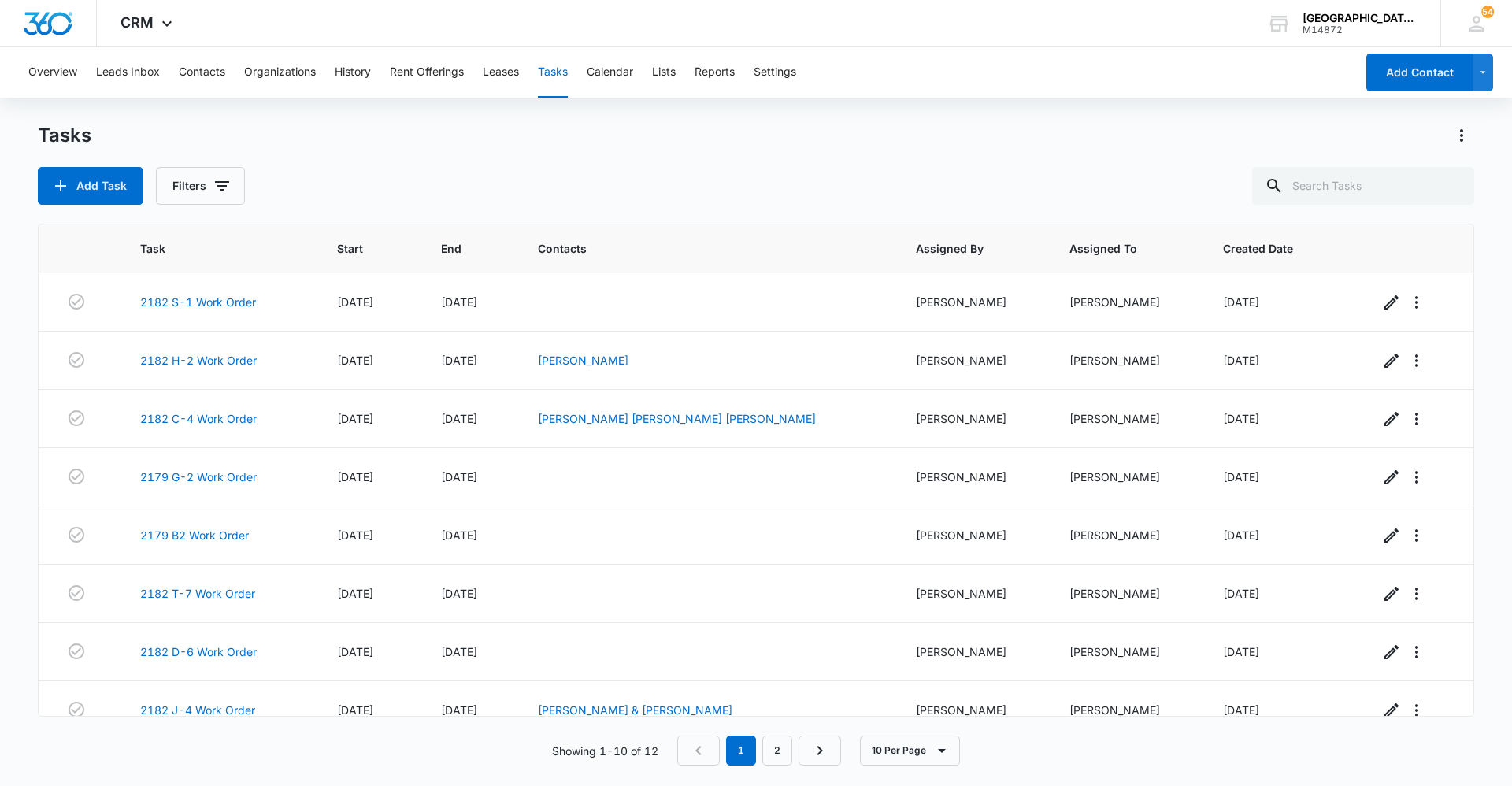
click at [603, 136] on div "Tasks" at bounding box center [756, 135] width 1437 height 26
